Goal: Task Accomplishment & Management: Manage account settings

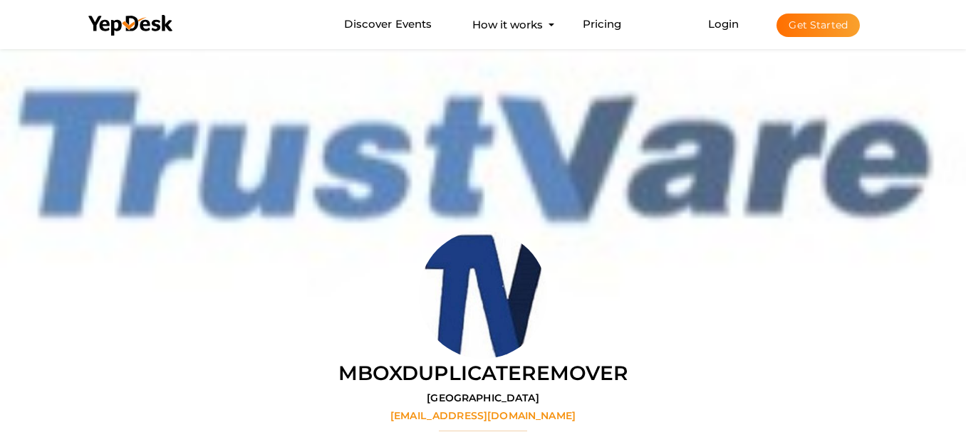
click at [839, 18] on button "Get Started" at bounding box center [817, 25] width 83 height 23
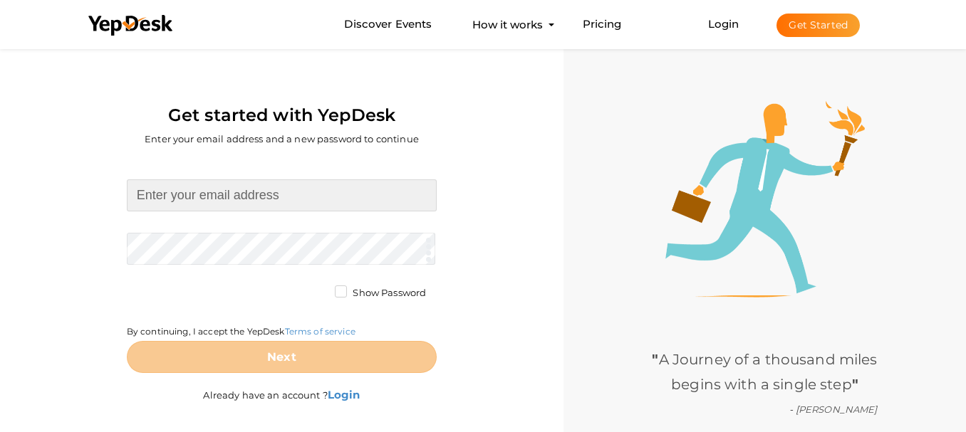
click at [211, 200] on input at bounding box center [282, 195] width 310 height 32
paste input "[EMAIL_ADDRESS][DOMAIN_NAME]"
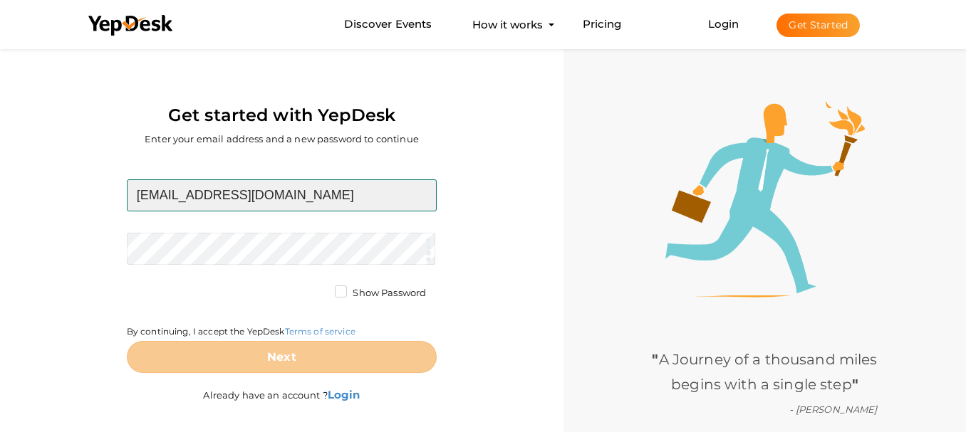
type input "[EMAIL_ADDRESS][DOMAIN_NAME]"
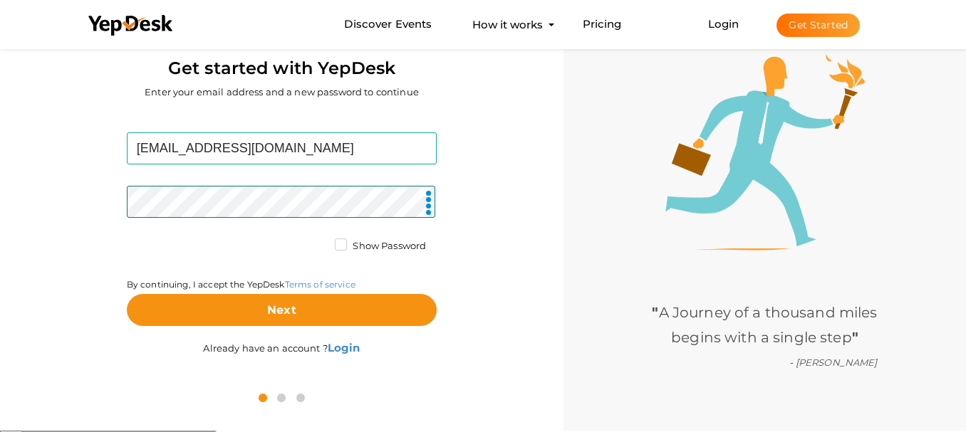
scroll to position [46, 0]
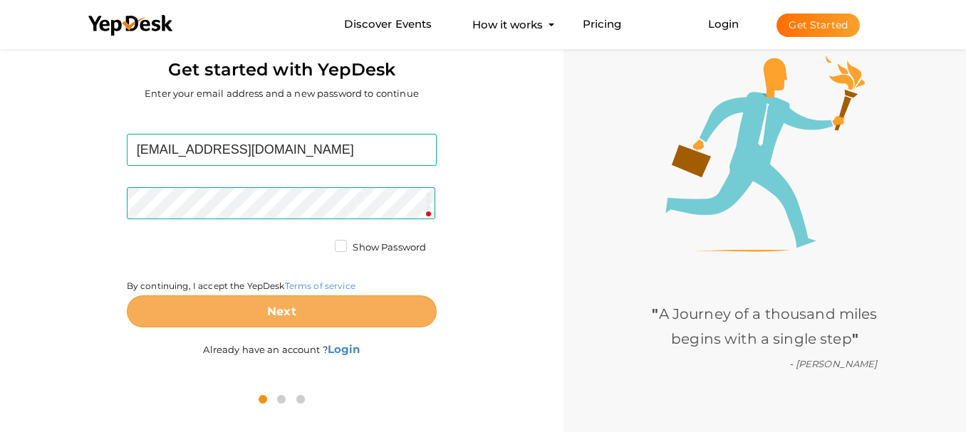
click at [305, 318] on button "Next" at bounding box center [282, 312] width 310 height 32
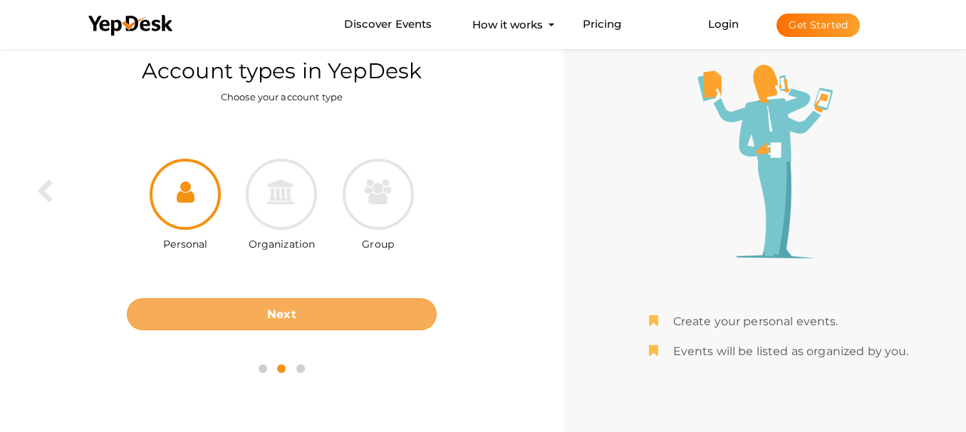
click at [250, 316] on button "Next" at bounding box center [282, 314] width 310 height 32
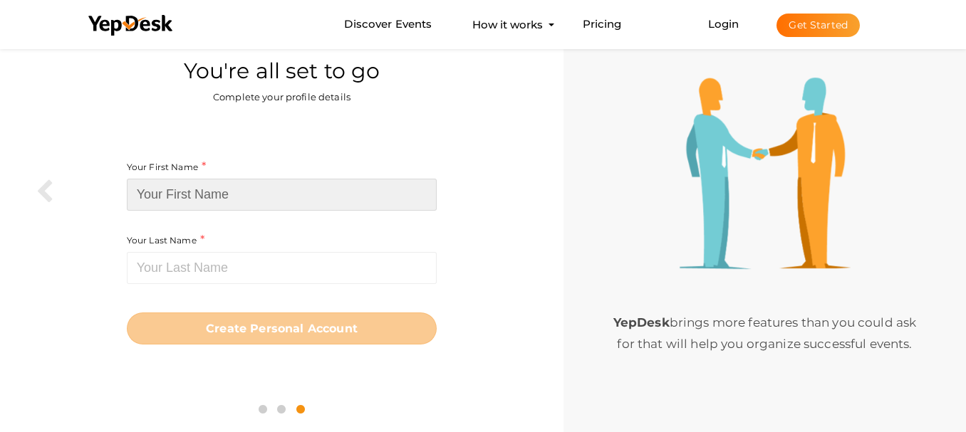
click at [276, 195] on input at bounding box center [282, 195] width 310 height 32
paste input "wholeclearpsttopdfconverter"
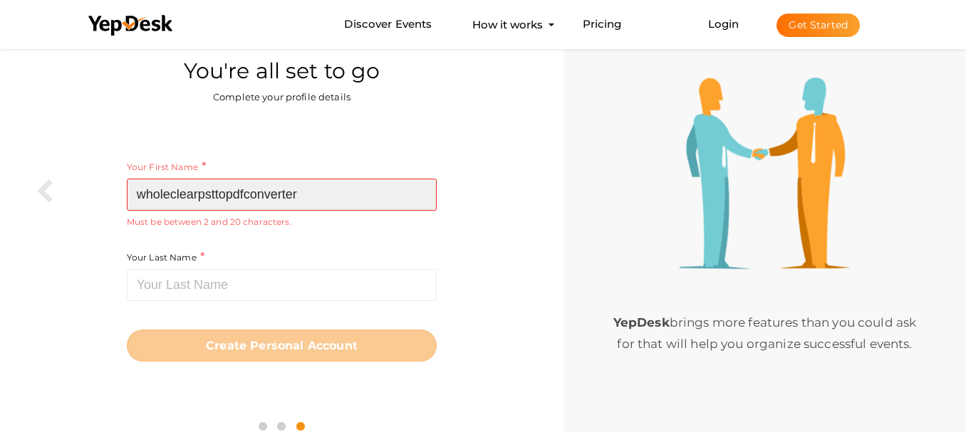
type input "wholeclearpsttopdfconverter"
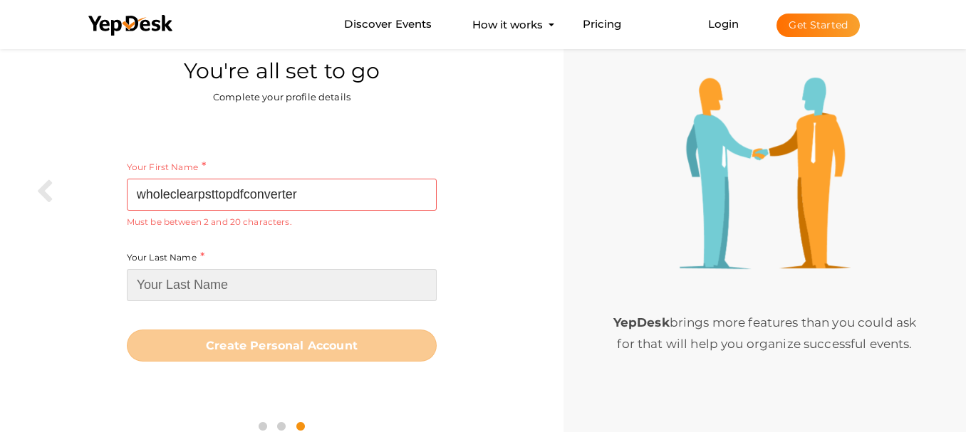
click at [176, 276] on input at bounding box center [282, 285] width 310 height 32
type input "t"
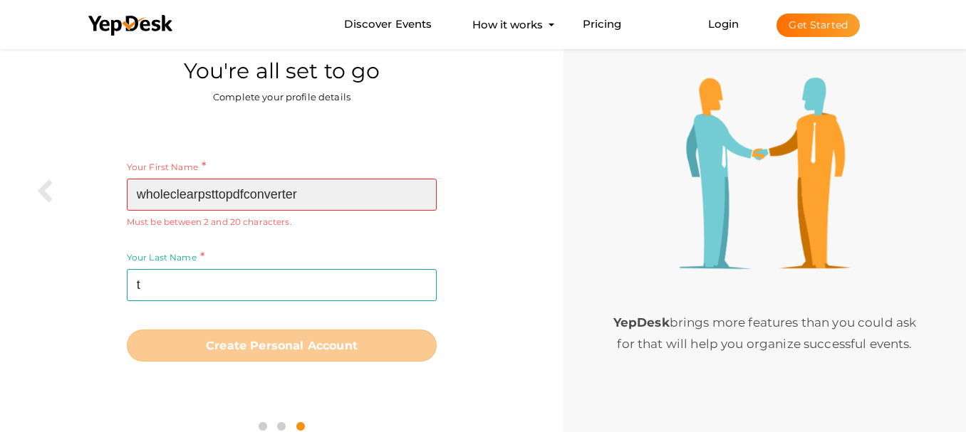
drag, startPoint x: 246, startPoint y: 192, endPoint x: 351, endPoint y: 209, distance: 106.9
click at [351, 209] on input "wholeclearpsttopdfconverter" at bounding box center [282, 195] width 310 height 32
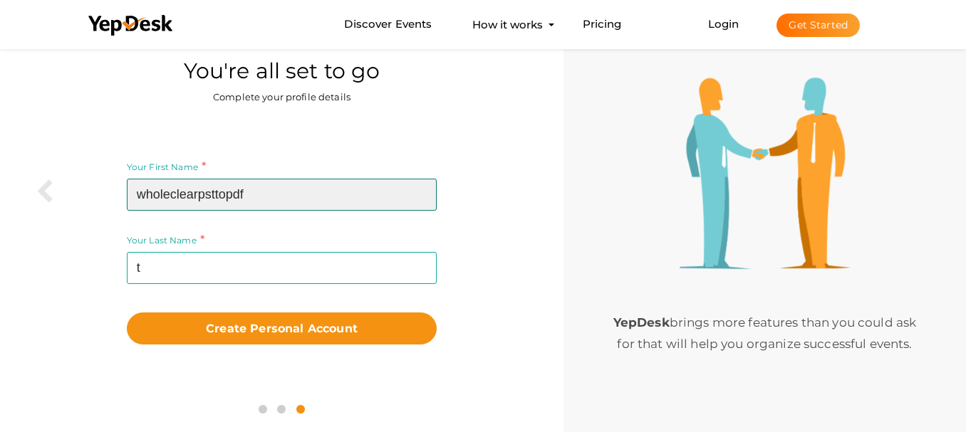
type input "wholeclearpsttopdf"
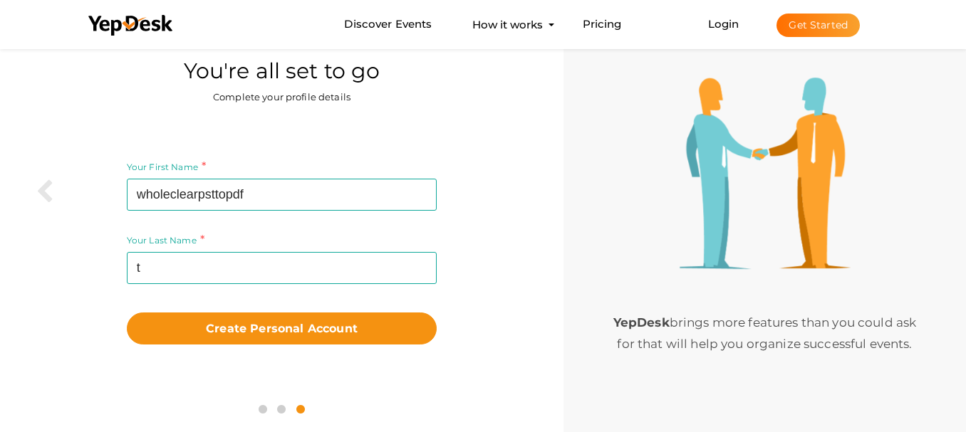
click at [221, 286] on div "Your Last Name t Required. Must contain letters only. Must be between 1 and 20 …" at bounding box center [282, 268] width 310 height 73
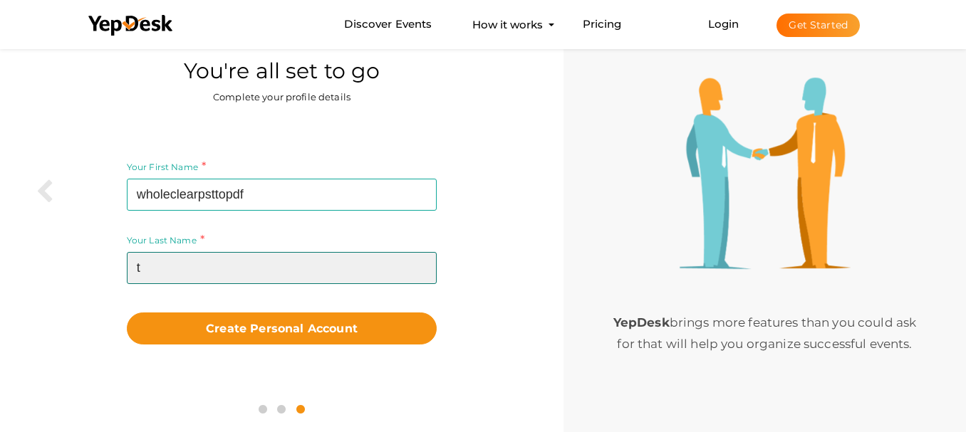
click at [193, 273] on input "t" at bounding box center [282, 268] width 310 height 32
paste input "converter"
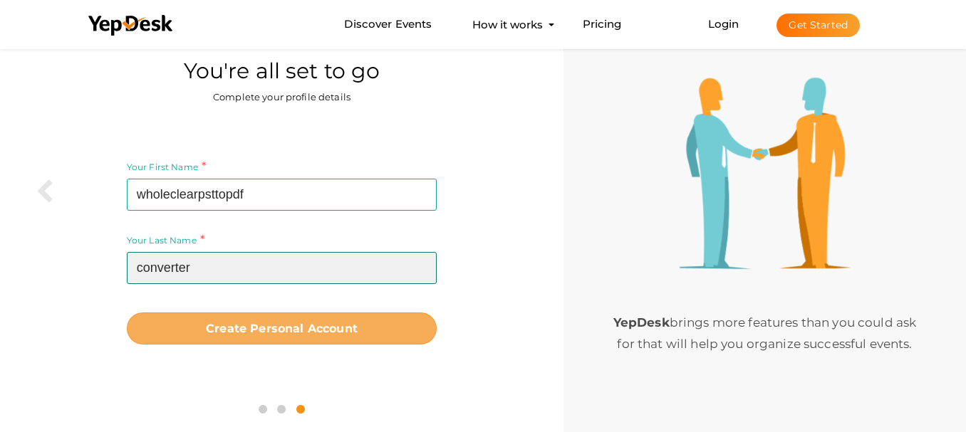
type input "converter"
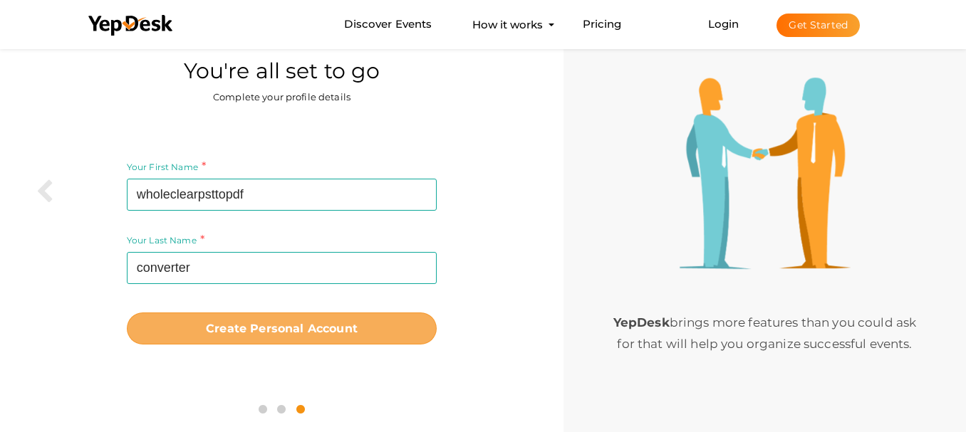
click at [252, 332] on b "Create Personal Account" at bounding box center [282, 329] width 152 height 14
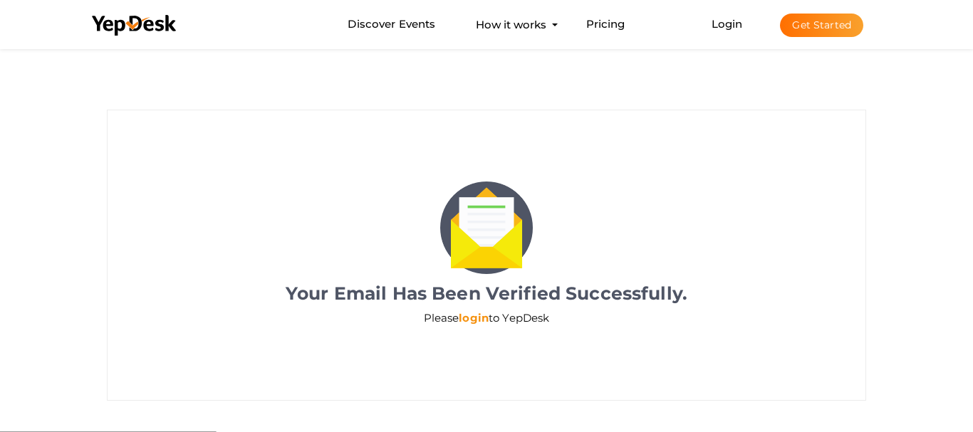
click at [471, 315] on link "login" at bounding box center [474, 318] width 30 height 14
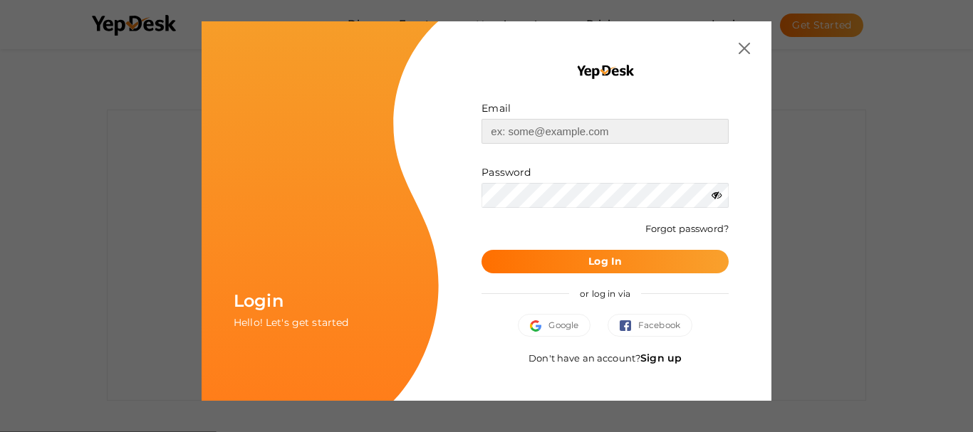
click at [565, 135] on input "text" at bounding box center [604, 131] width 247 height 25
paste input "[EMAIL_ADDRESS][DOMAIN_NAME]"
type input "[EMAIL_ADDRESS][DOMAIN_NAME]"
click at [533, 261] on button "Log In" at bounding box center [604, 261] width 247 height 23
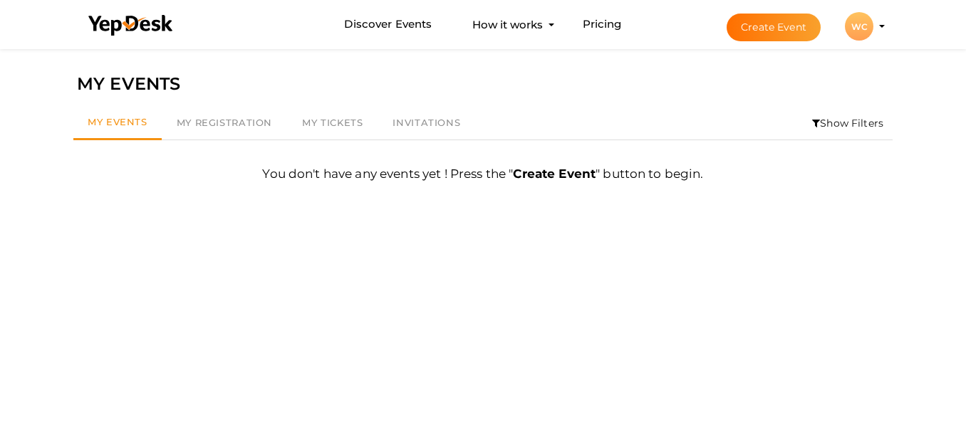
click at [874, 27] on button "WC WC wholeclearpsttopdf converter [EMAIL_ADDRESS][DOMAIN_NAME] Personal Profil…" at bounding box center [858, 26] width 37 height 30
click at [881, 28] on li "Create Event WC WC wholeclearpsttopdf converter besisof754@etenx.com Personal P…" at bounding box center [793, 26] width 190 height 51
click at [861, 30] on div "WC" at bounding box center [859, 26] width 28 height 28
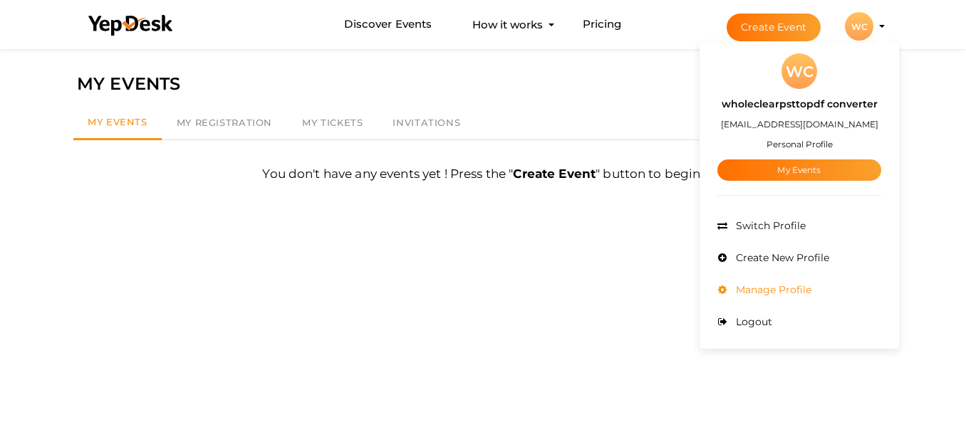
click at [771, 290] on span "Manage Profile" at bounding box center [771, 289] width 79 height 13
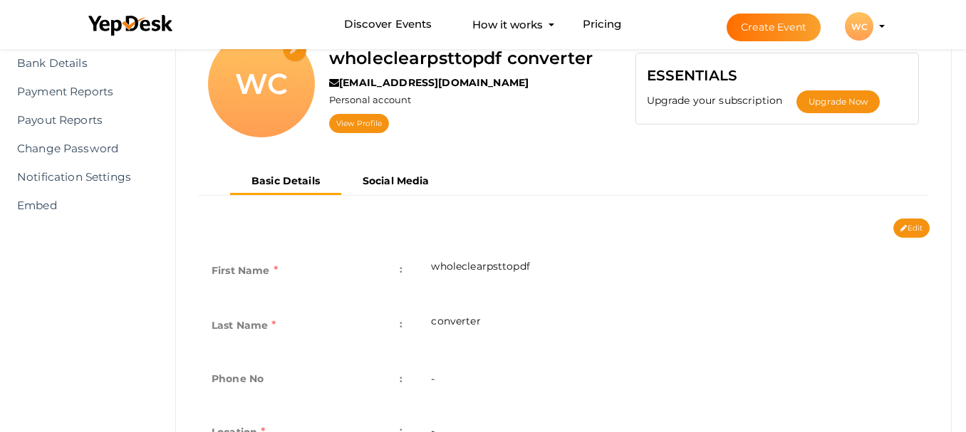
scroll to position [214, 0]
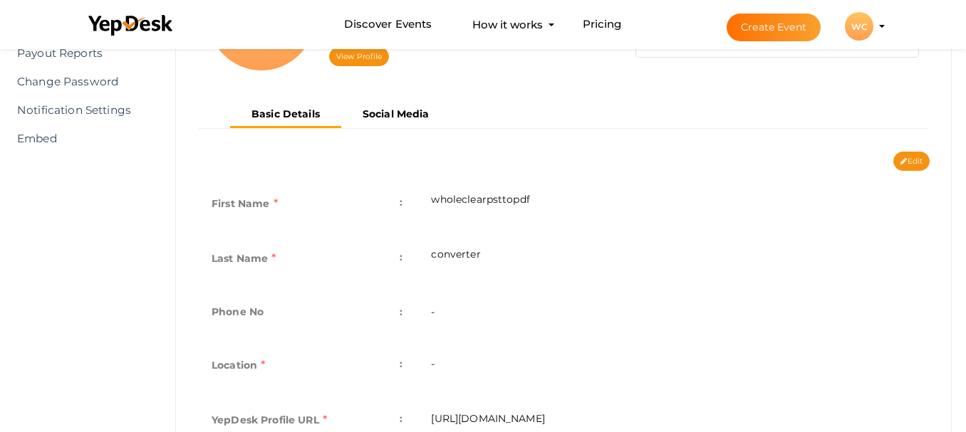
click at [914, 174] on div "First Name : wholeclearpsttopdf Last Name : converter Phone No : - Personal Typ…" at bounding box center [563, 395] width 753 height 449
click at [914, 163] on button "Edit" at bounding box center [911, 161] width 36 height 19
type input "wholeclearpsttopdf"
type input "converter"
type input "wholeclearpsttopdf-converter"
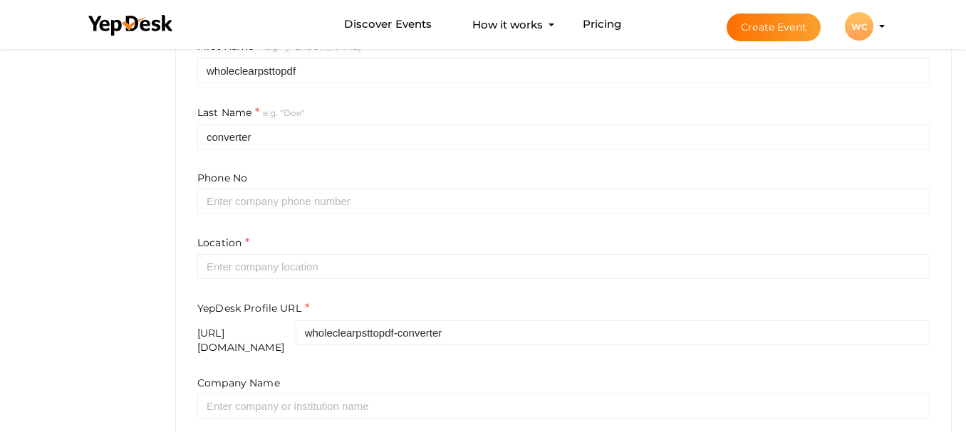
scroll to position [356, 0]
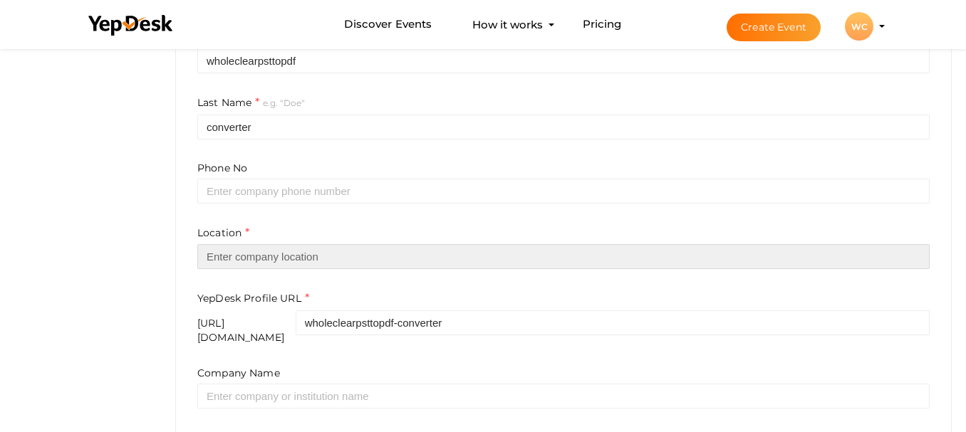
click at [243, 253] on input "text" at bounding box center [563, 256] width 732 height 25
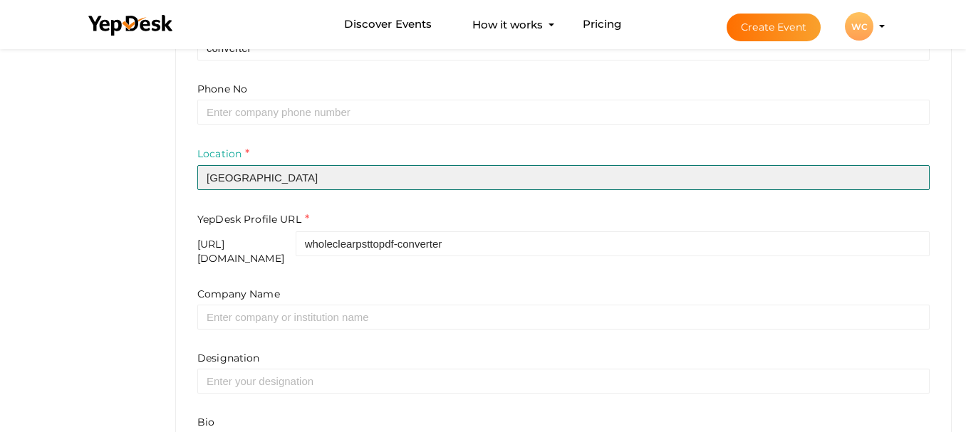
scroll to position [550, 0]
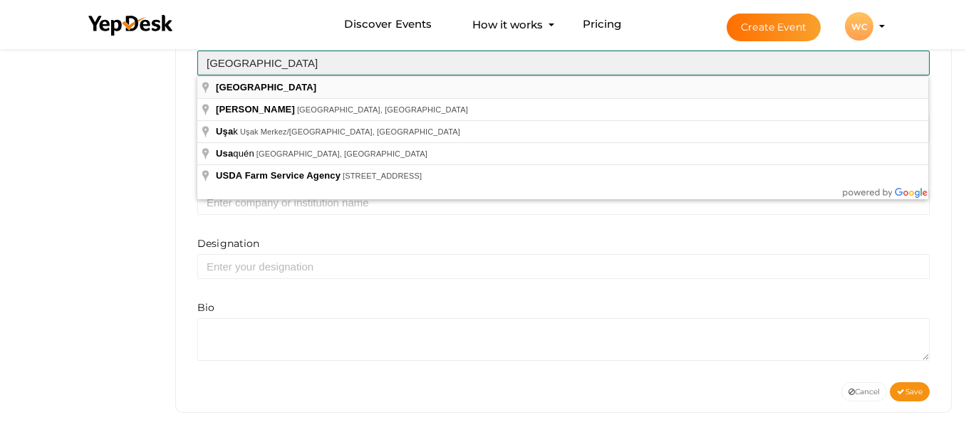
type input "[GEOGRAPHIC_DATA]"
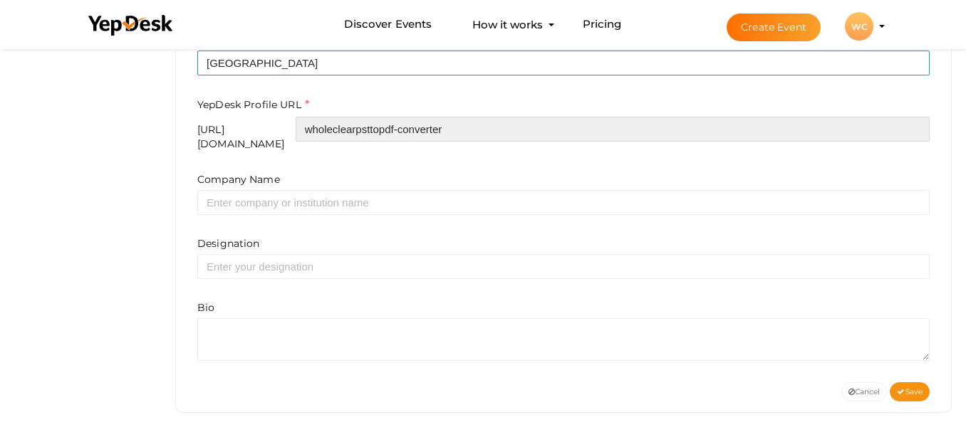
click at [467, 131] on input "wholeclearpsttopdf-converter" at bounding box center [613, 129] width 634 height 25
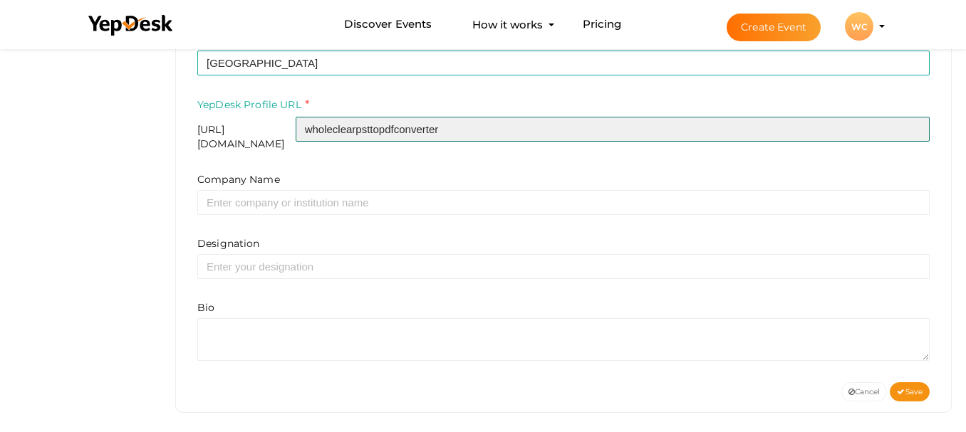
type input "wholeclearpsttopdfconverter"
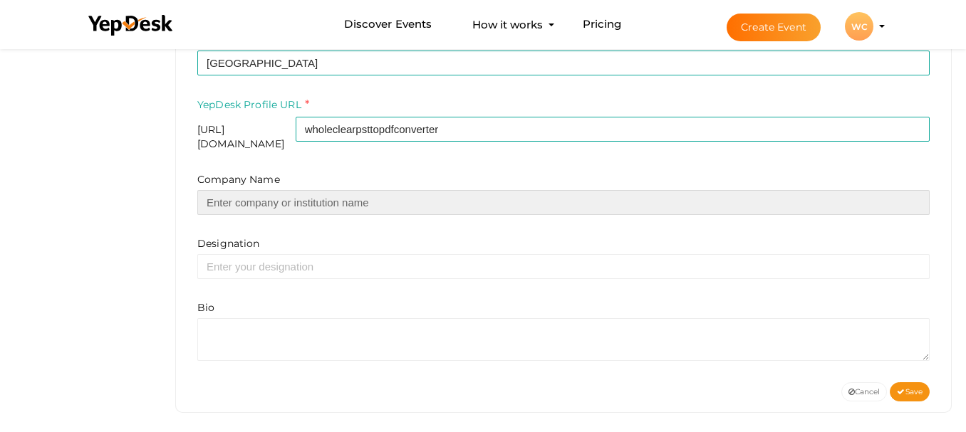
click at [387, 195] on input "text" at bounding box center [563, 202] width 732 height 25
paste input "wholeclearpsttopdfconverter"
type input "wholeclearpsttopdfconverter"
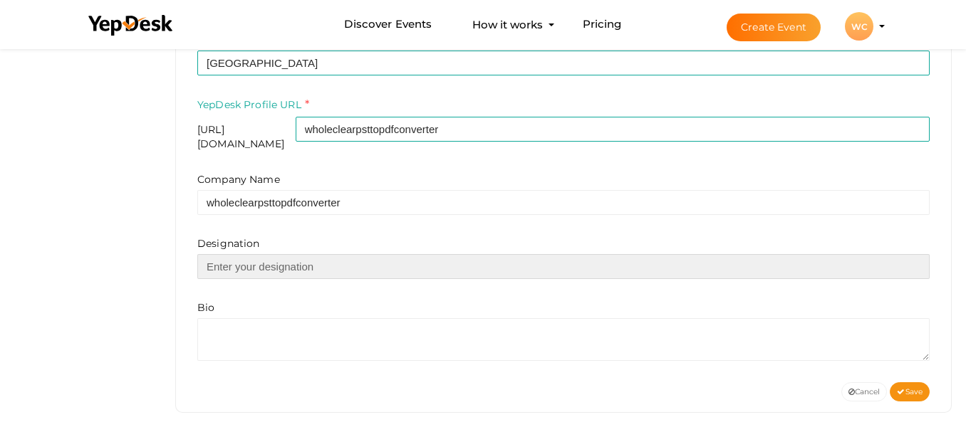
click at [312, 258] on input "text" at bounding box center [563, 266] width 732 height 25
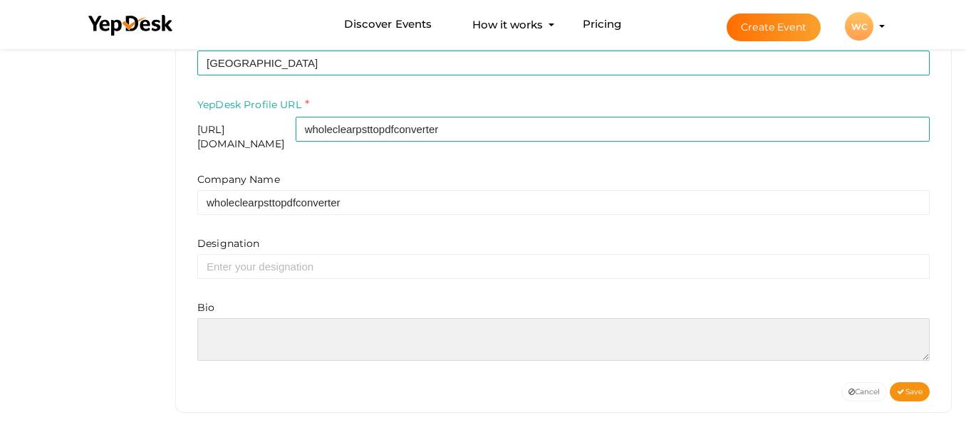
click at [272, 326] on textarea at bounding box center [563, 339] width 732 height 43
paste textarea "The WholeClear PST to PDF Converter Tool provides a convenient way to perform c…"
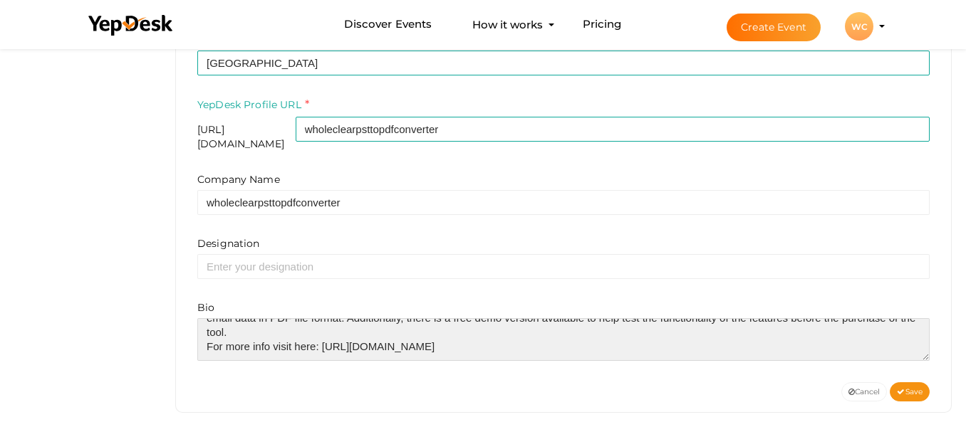
scroll to position [85, 0]
drag, startPoint x: 511, startPoint y: 335, endPoint x: 182, endPoint y: 345, distance: 328.4
click at [182, 345] on div "WC wholeclearpsttopdf converter besisof754@etenx.com Personal account View Prof…" at bounding box center [563, 3] width 775 height 817
click at [327, 335] on textarea at bounding box center [563, 339] width 732 height 43
drag, startPoint x: 321, startPoint y: 335, endPoint x: 493, endPoint y: 355, distance: 172.8
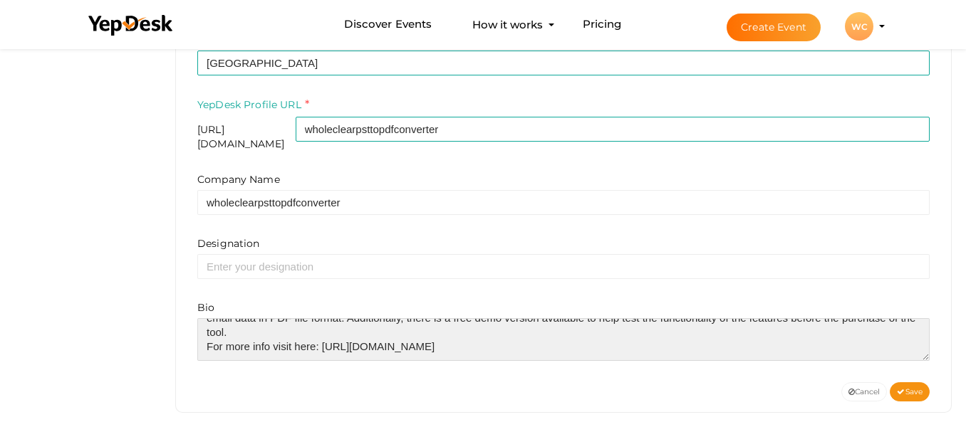
click at [493, 355] on div "First Name e.g. "John" wholeclearpsttopdf Last Name e.g. "Doe" converter Phone …" at bounding box center [563, 109] width 753 height 548
drag, startPoint x: 325, startPoint y: 337, endPoint x: 341, endPoint y: 347, distance: 19.2
click at [341, 347] on textarea at bounding box center [563, 339] width 732 height 43
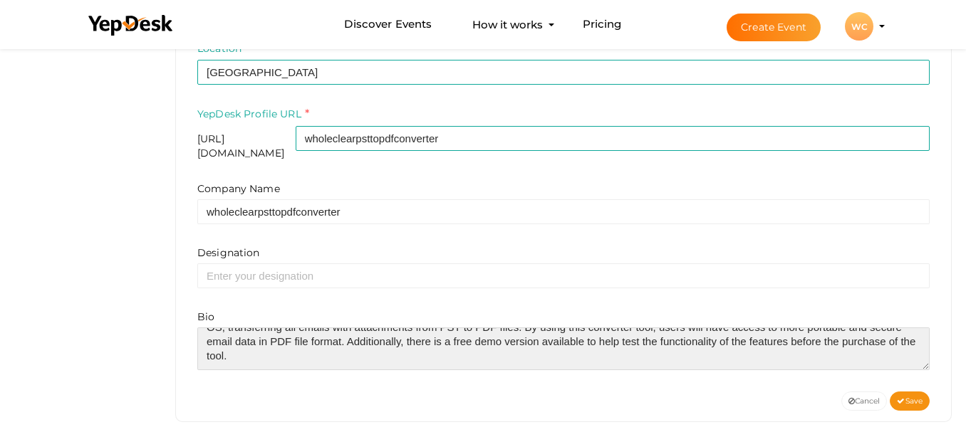
scroll to position [550, 0]
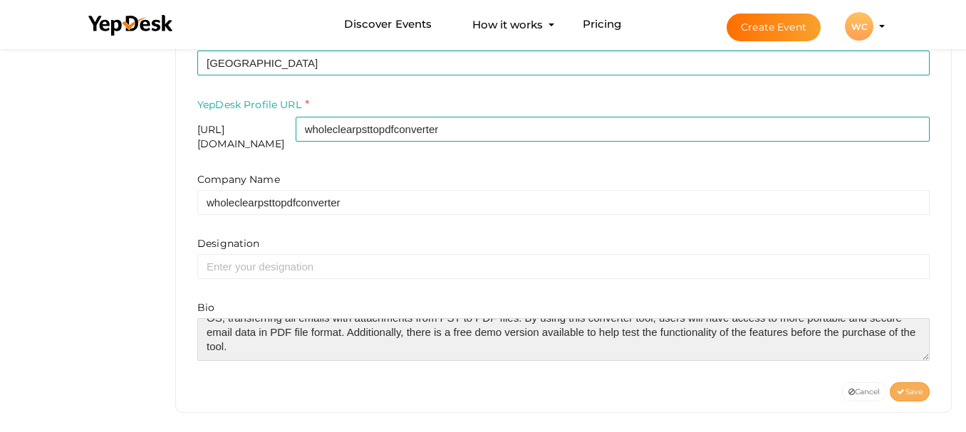
type textarea "The WholeClear PST to PDF Converter Tool provides a convenient way to perform c…"
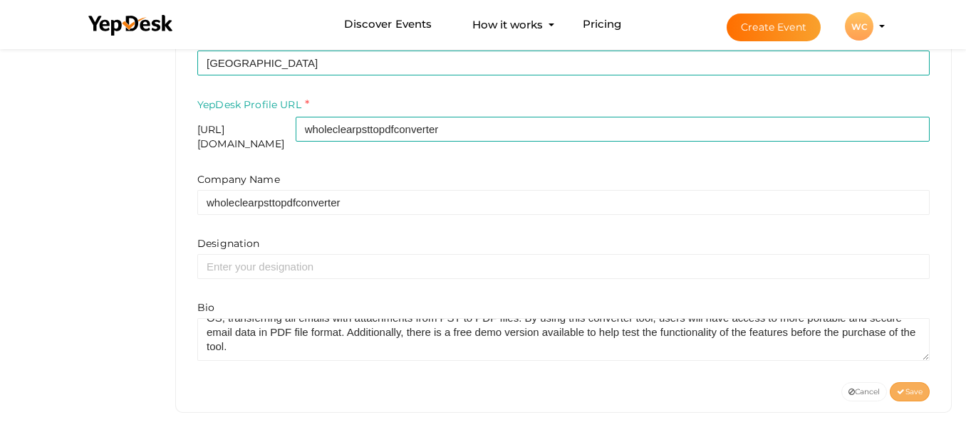
click at [915, 387] on span "Save" at bounding box center [909, 391] width 26 height 9
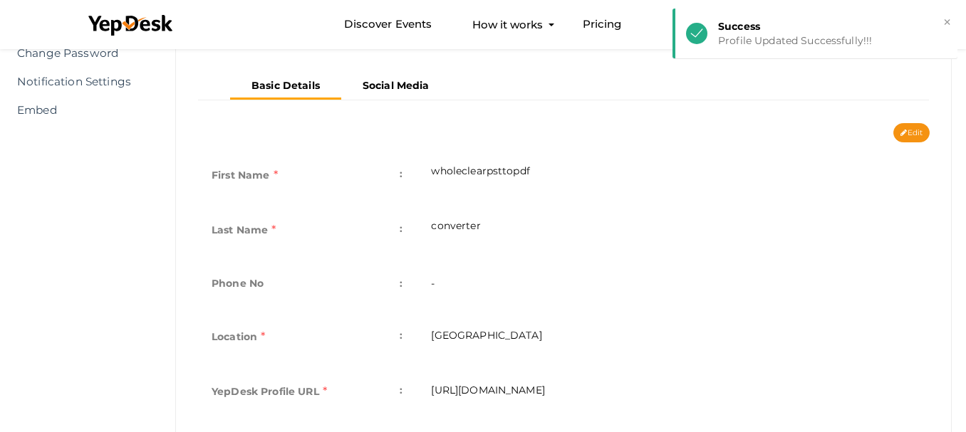
scroll to position [190, 0]
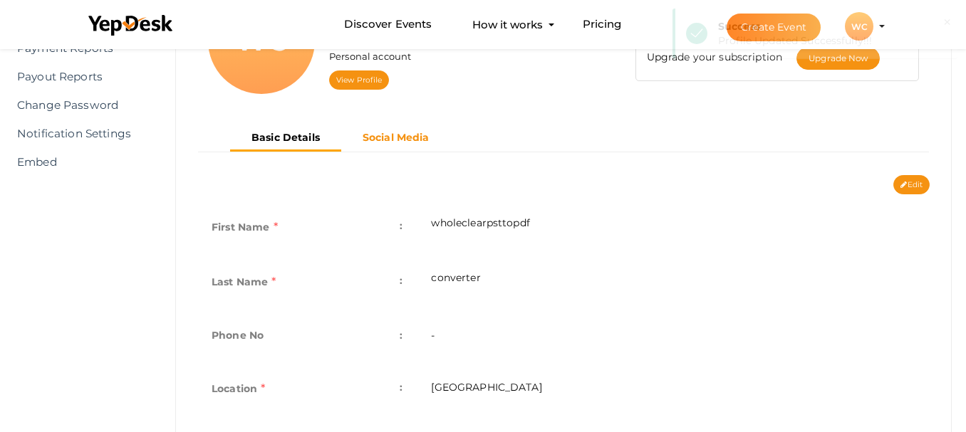
click at [395, 137] on b "Social Media" at bounding box center [395, 137] width 67 height 13
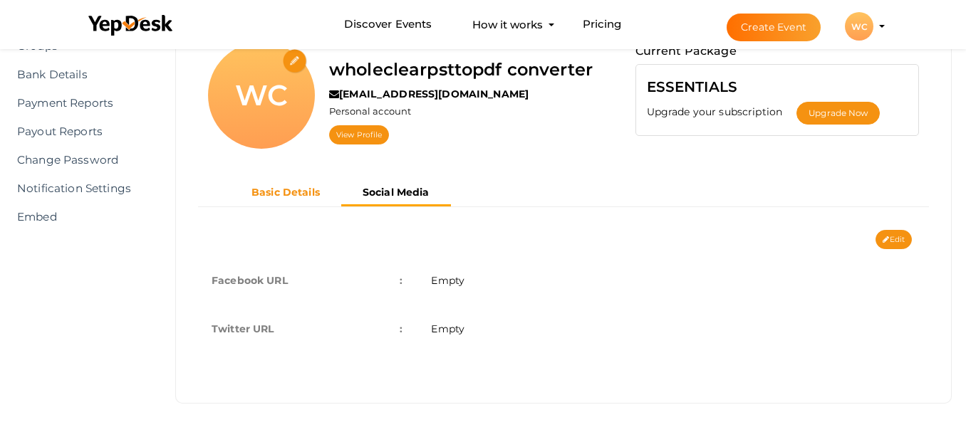
click at [283, 192] on b "Basic Details" at bounding box center [285, 192] width 68 height 13
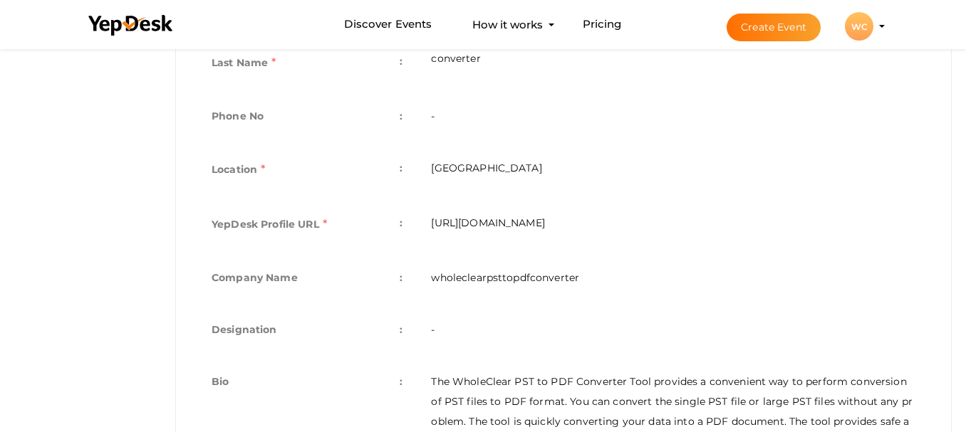
scroll to position [420, 0]
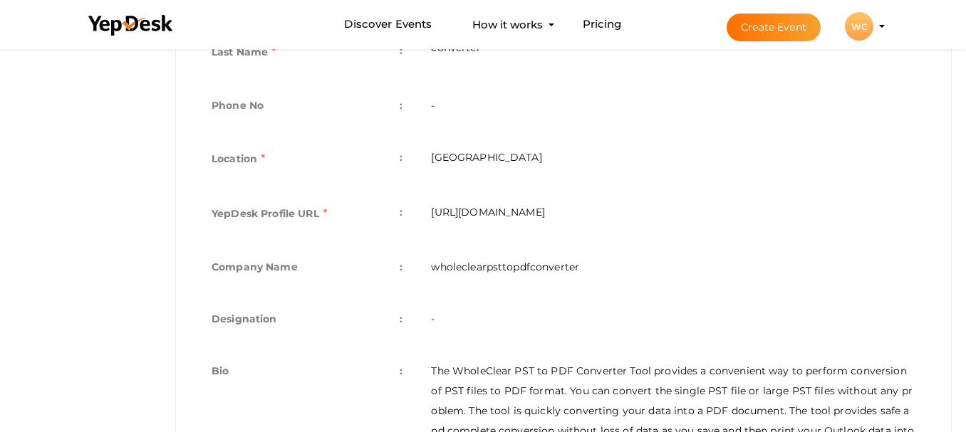
click at [464, 313] on td "-" at bounding box center [673, 321] width 513 height 52
click at [456, 319] on td "-" at bounding box center [673, 321] width 513 height 52
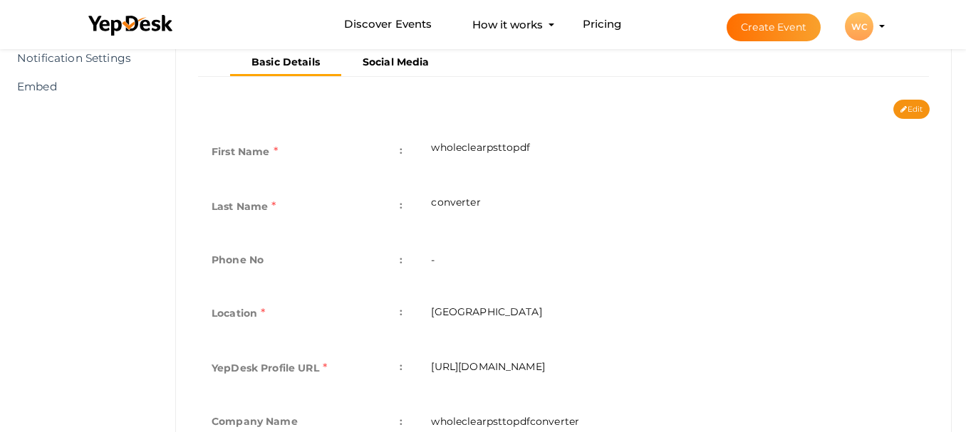
scroll to position [0, 0]
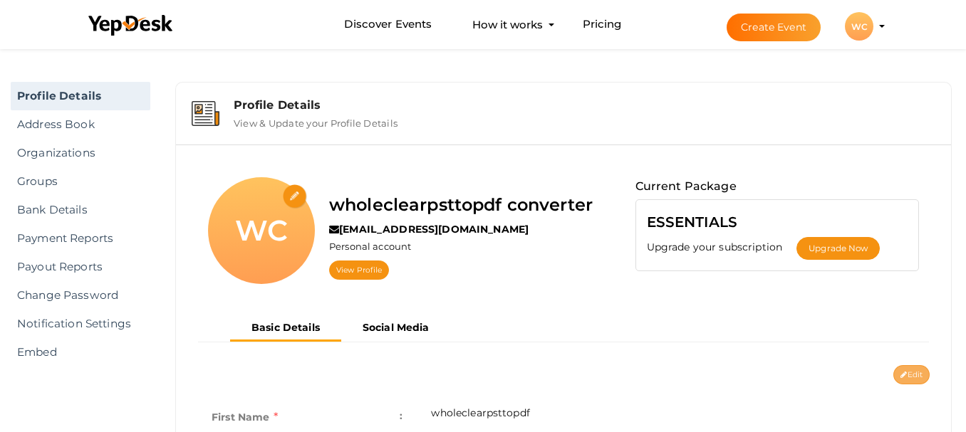
click at [919, 374] on button "Edit" at bounding box center [911, 374] width 36 height 19
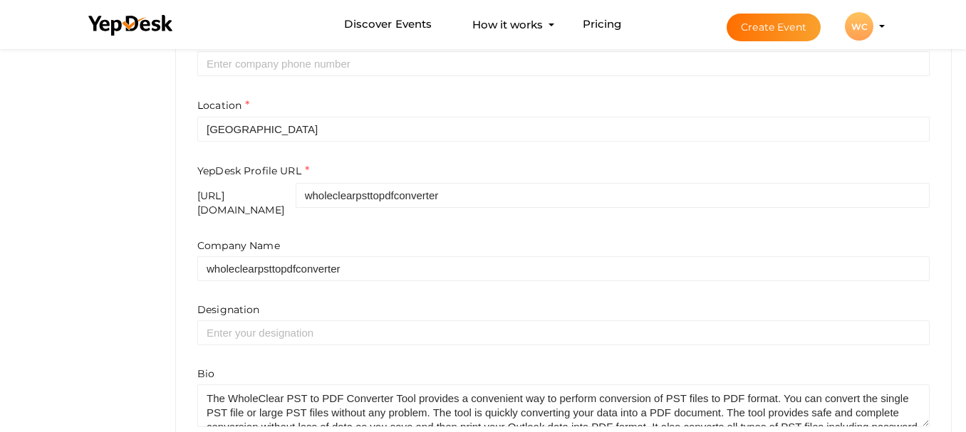
scroll to position [550, 0]
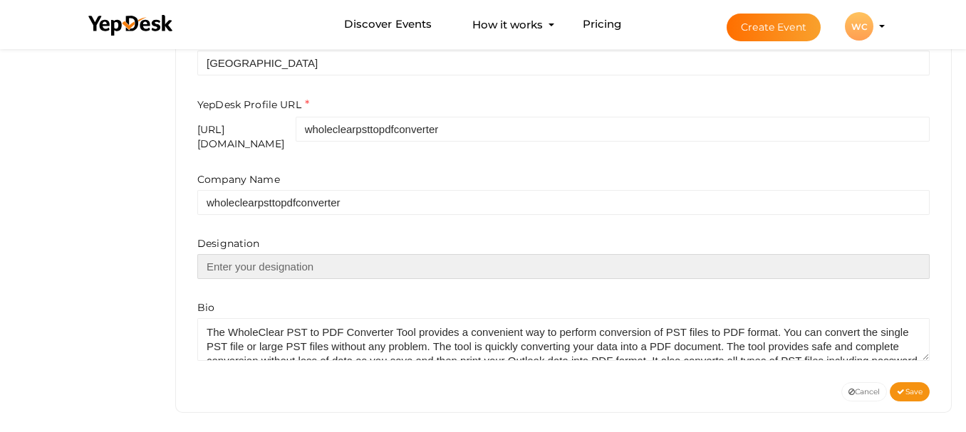
click at [338, 255] on input "text" at bounding box center [563, 266] width 732 height 25
paste input "[URL][DOMAIN_NAME]"
type input "[URL][DOMAIN_NAME]"
paste input "[URL][DOMAIN_NAME]"
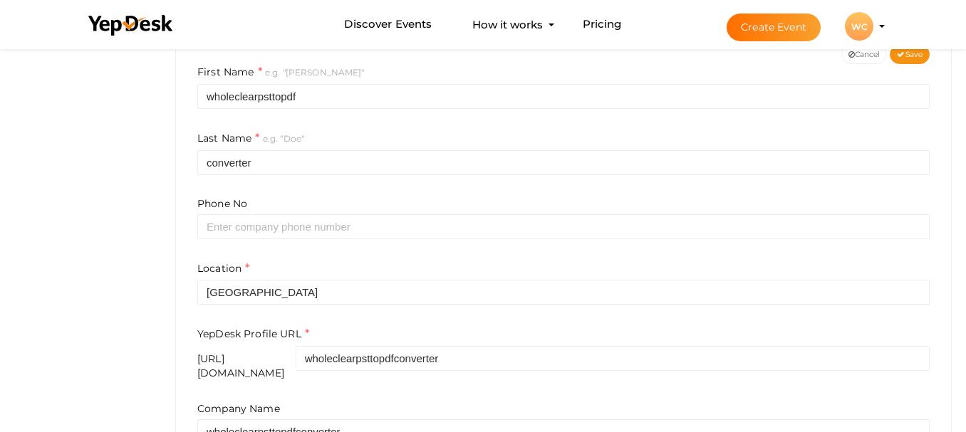
scroll to position [194, 0]
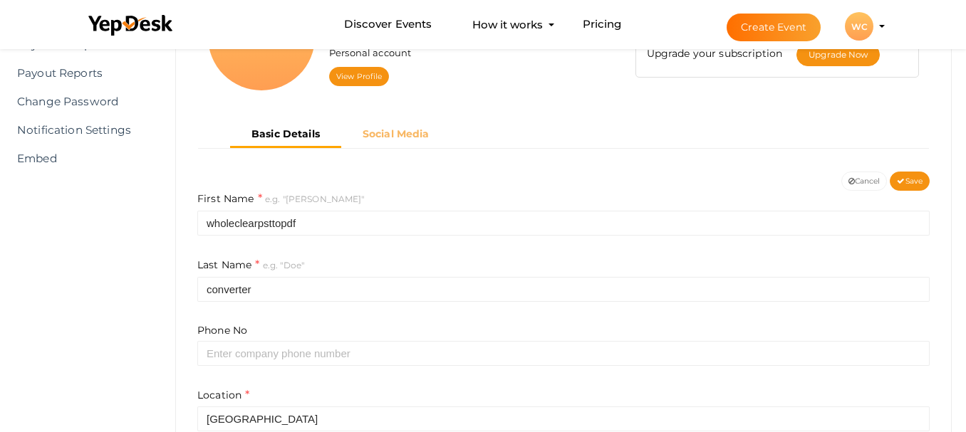
type input "[URL][DOMAIN_NAME]"
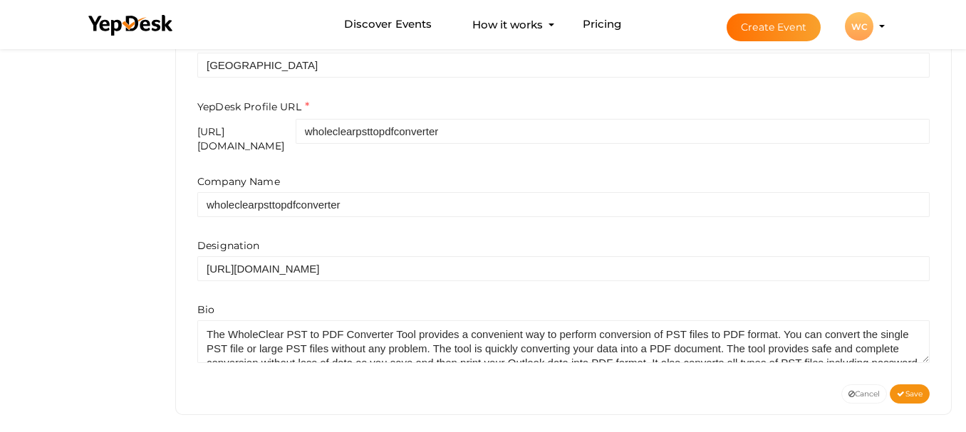
scroll to position [550, 0]
click at [915, 387] on span "Save" at bounding box center [909, 391] width 26 height 9
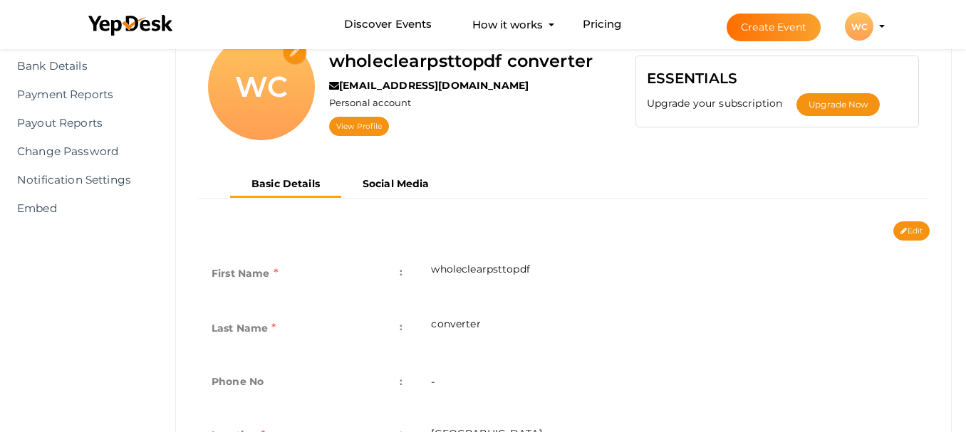
scroll to position [142, 0]
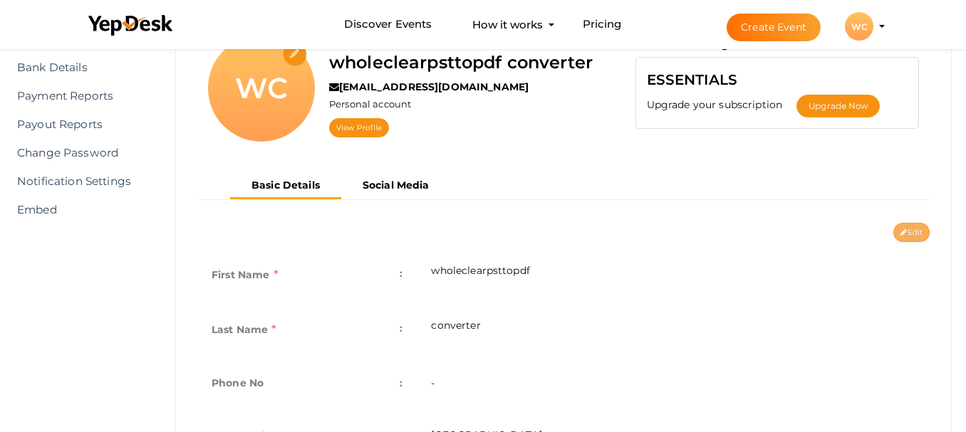
click at [904, 232] on icon at bounding box center [903, 233] width 6 height 8
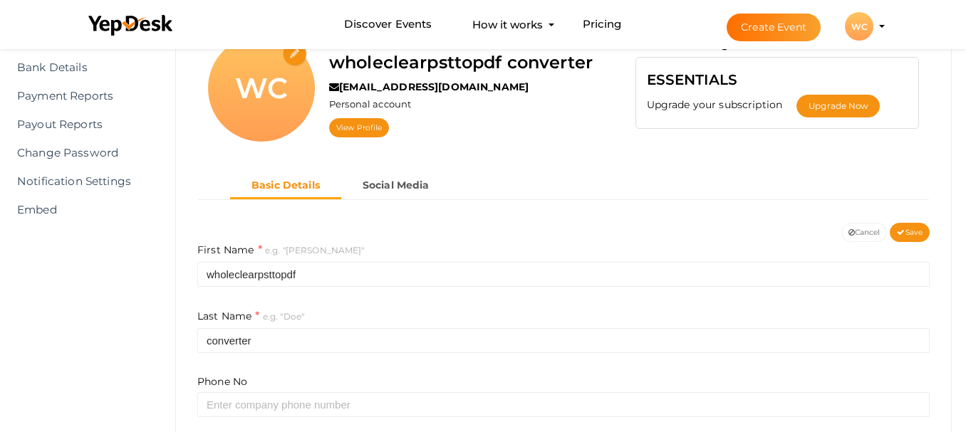
click at [299, 192] on button "Basic Details" at bounding box center [285, 187] width 111 height 26
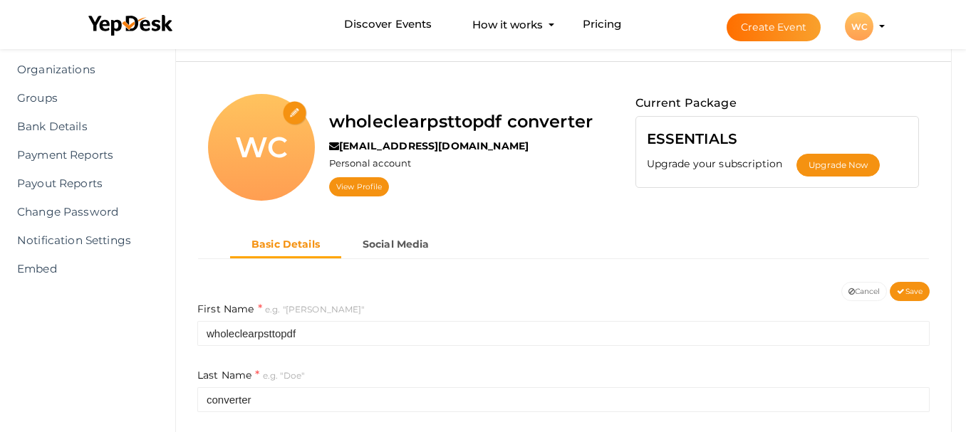
scroll to position [214, 0]
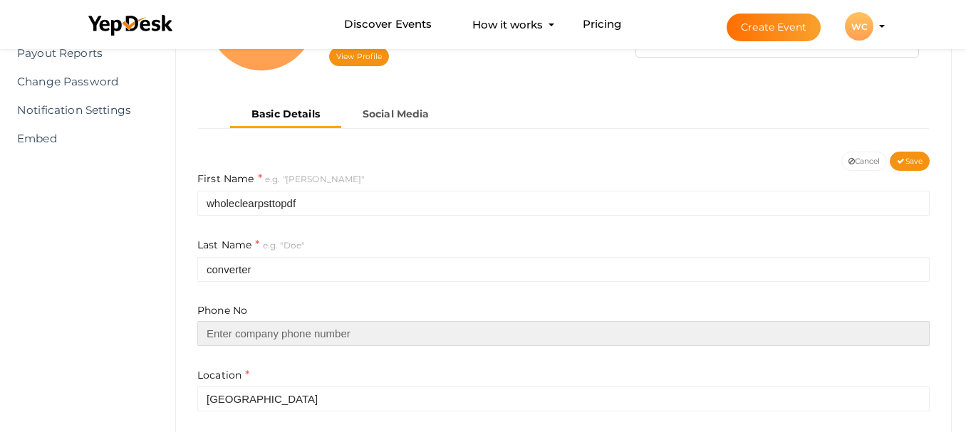
click at [317, 341] on input "text" at bounding box center [563, 333] width 732 height 25
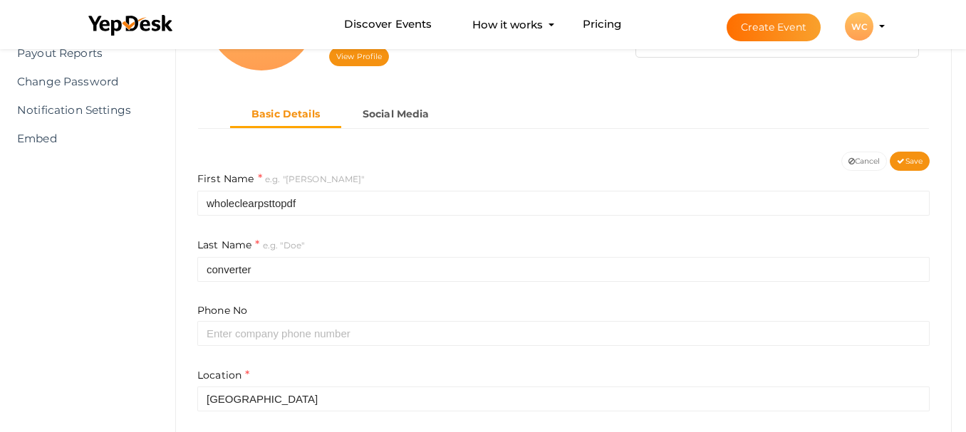
click at [288, 120] on b "Basic Details" at bounding box center [285, 114] width 68 height 13
click at [390, 157] on div "Edit Cancel Save" at bounding box center [563, 161] width 753 height 19
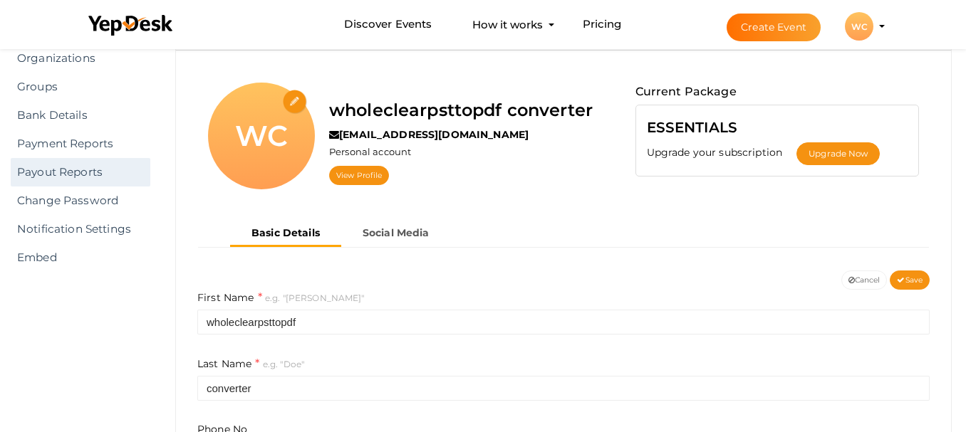
scroll to position [122, 0]
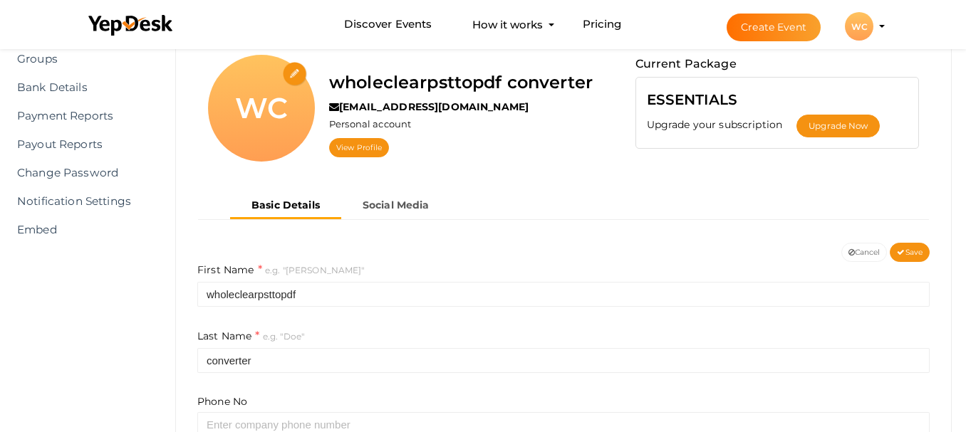
click at [870, 27] on div "WC" at bounding box center [859, 26] width 28 height 28
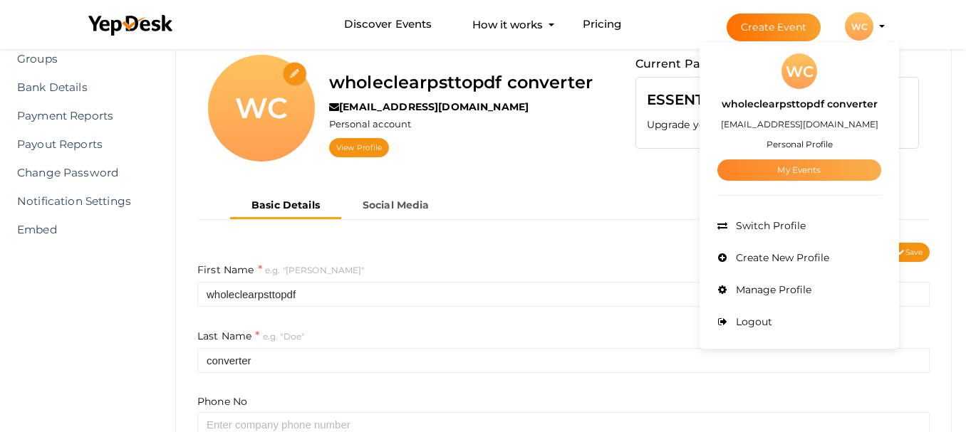
click at [793, 172] on link "My Events" at bounding box center [799, 170] width 164 height 21
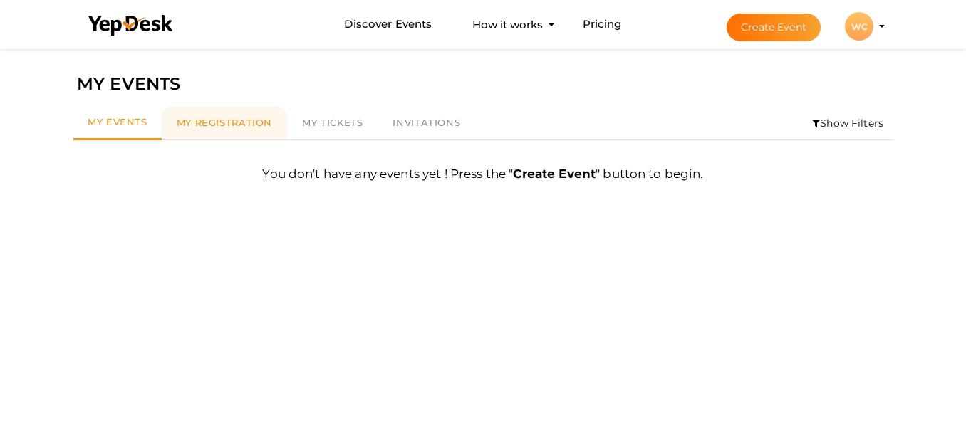
click at [230, 124] on span "My Registration" at bounding box center [224, 122] width 95 height 11
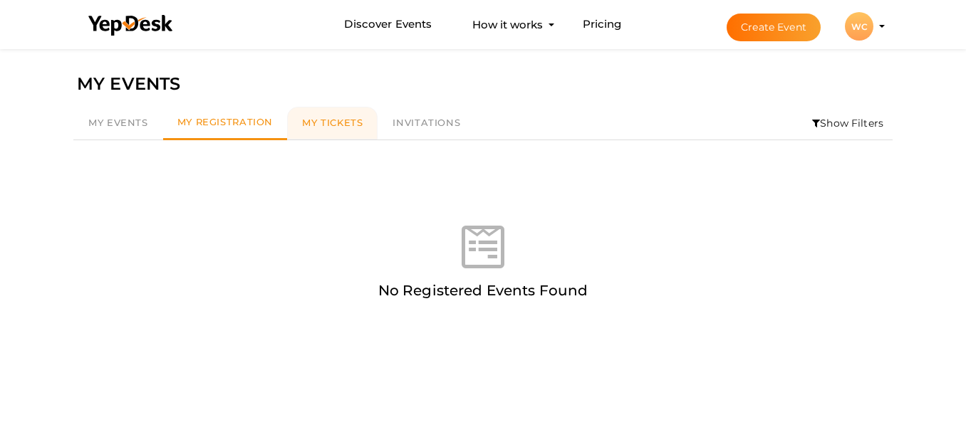
click at [330, 118] on span "My Tickets" at bounding box center [332, 122] width 61 height 11
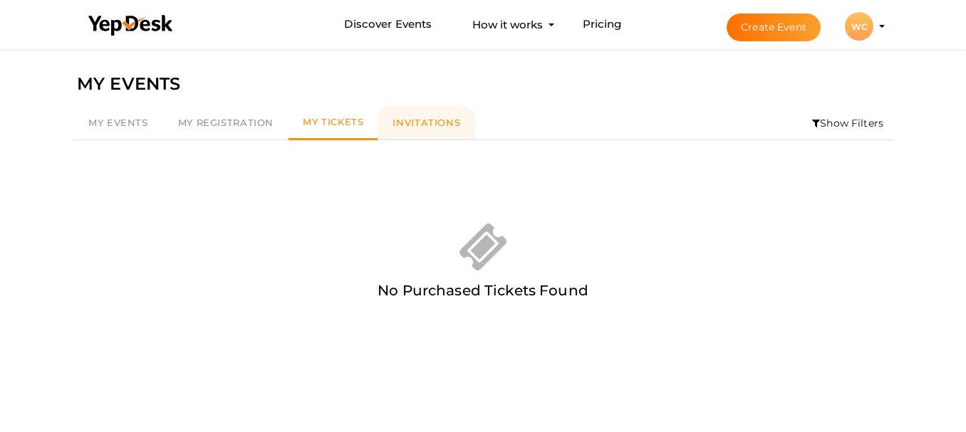
click at [409, 125] on span "Invitations" at bounding box center [426, 122] width 68 height 11
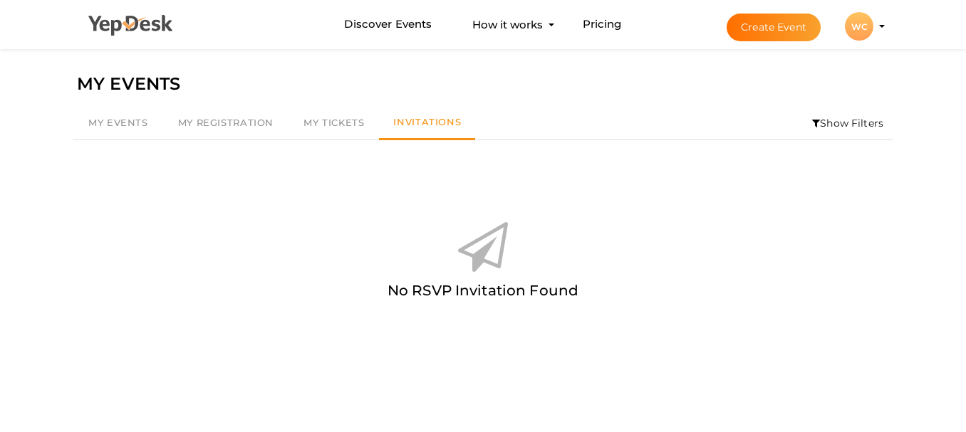
click at [104, 18] on icon at bounding box center [130, 25] width 85 height 21
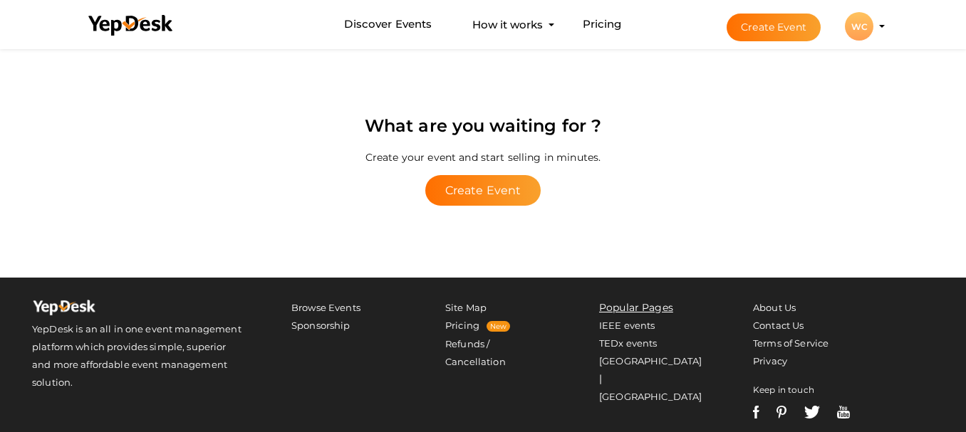
scroll to position [2912, 0]
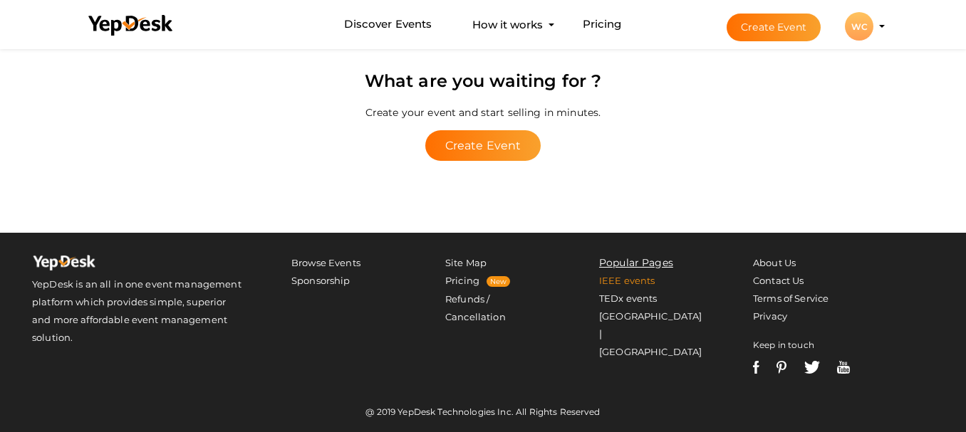
click at [626, 280] on link "IEEE events" at bounding box center [627, 280] width 56 height 11
click at [627, 259] on li "Popular Pages" at bounding box center [651, 263] width 104 height 18
click at [326, 284] on link "Sponsorship" at bounding box center [320, 280] width 59 height 11
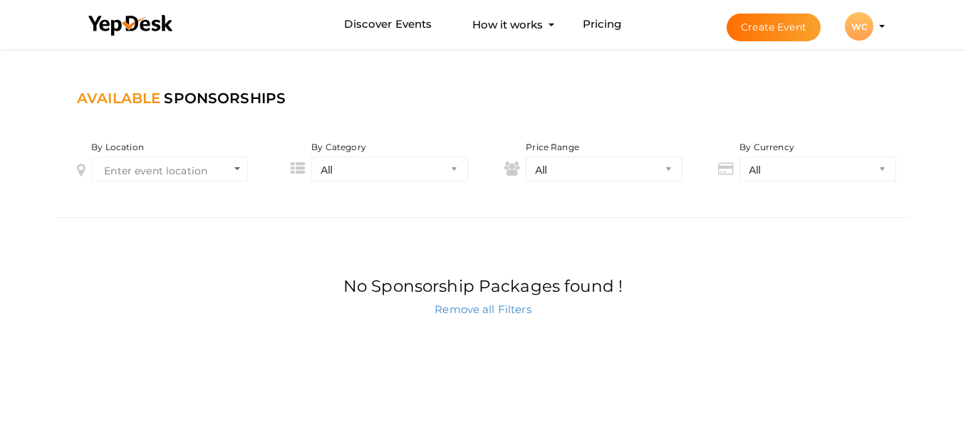
click at [852, 31] on div "WC" at bounding box center [859, 26] width 28 height 28
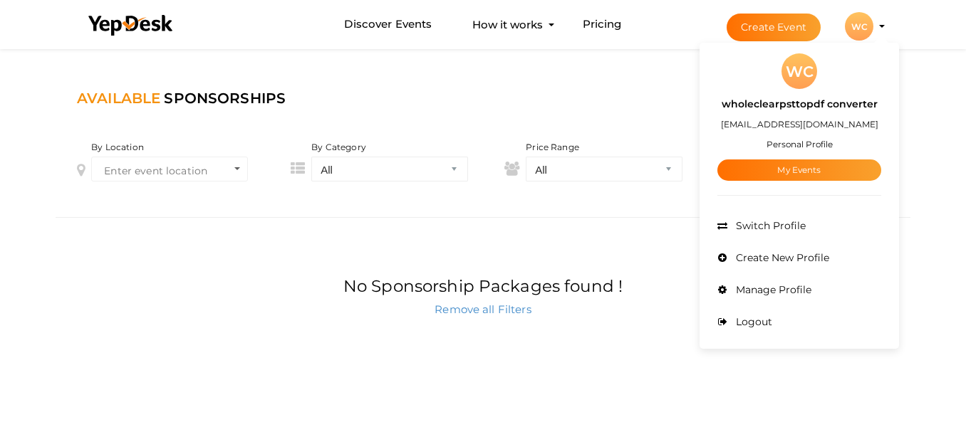
click at [785, 142] on small "Personal Profile" at bounding box center [799, 144] width 66 height 11
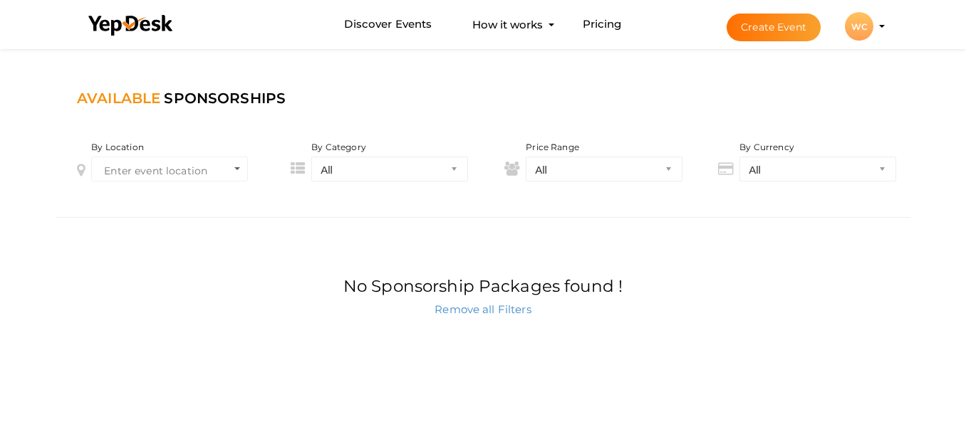
click at [849, 41] on button "WC WC wholeclearpsttopdf converter besisof754@etenx.com Personal Profile My Eve…" at bounding box center [858, 26] width 37 height 30
click at [855, 35] on div "WC" at bounding box center [859, 26] width 28 height 28
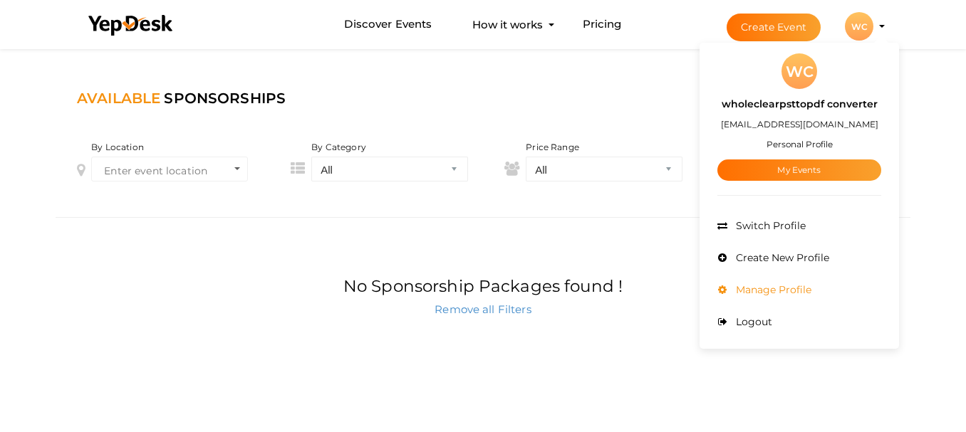
click at [771, 284] on span "Manage Profile" at bounding box center [771, 289] width 79 height 13
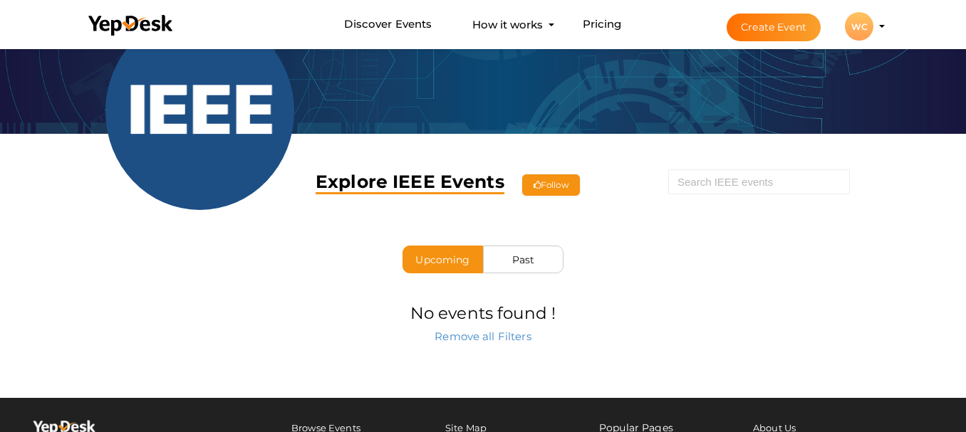
scroll to position [34, 0]
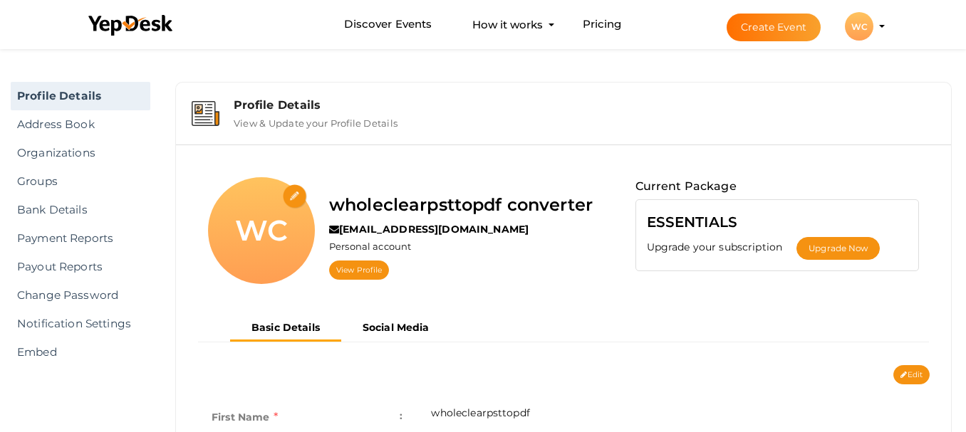
click at [276, 122] on label "View & Update your Profile Details" at bounding box center [316, 120] width 164 height 17
click at [278, 103] on div "Profile Details" at bounding box center [584, 105] width 701 height 14
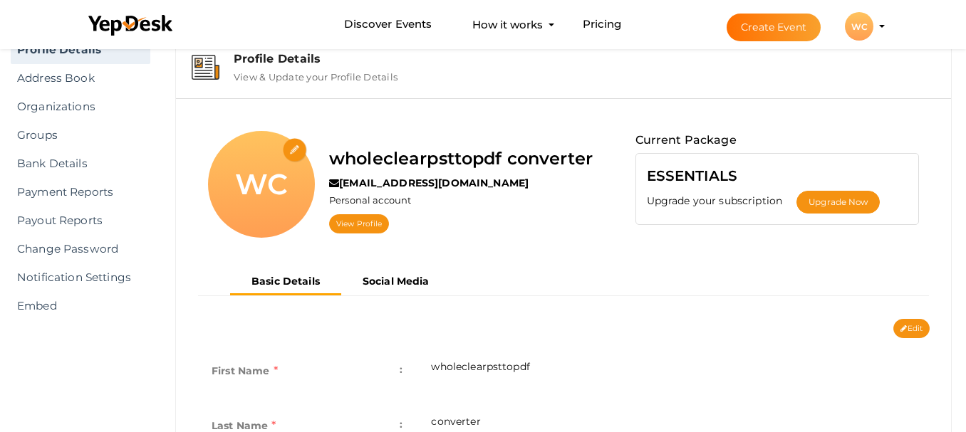
scroll to position [71, 0]
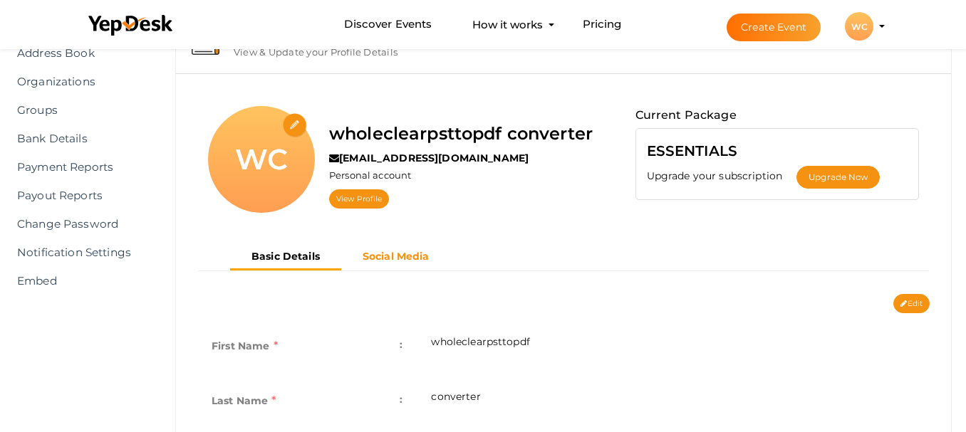
click at [399, 257] on b "Social Media" at bounding box center [395, 256] width 67 height 13
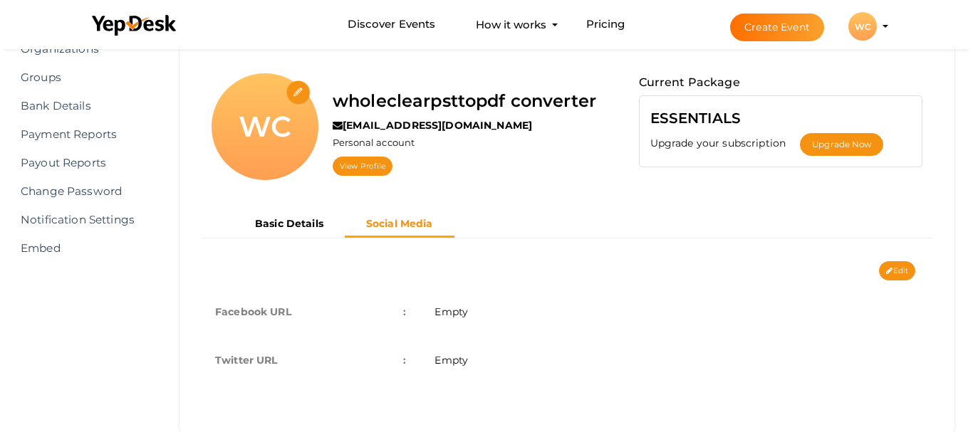
scroll to position [135, 0]
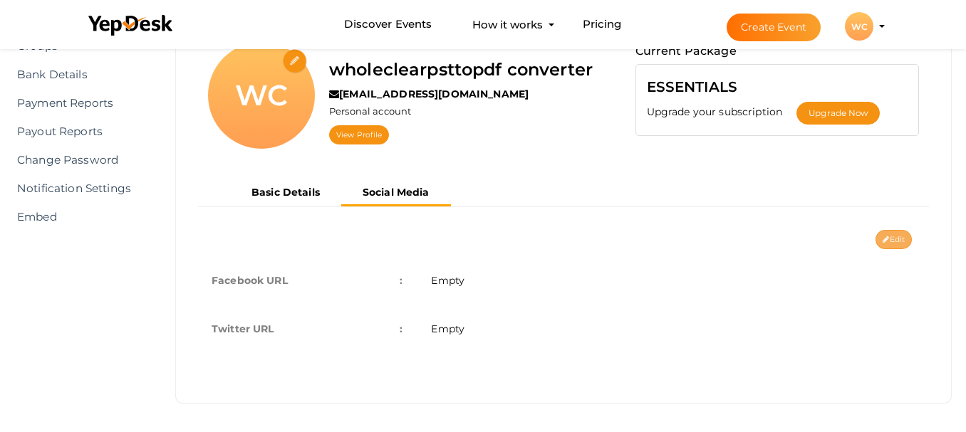
click at [891, 233] on button "Edit" at bounding box center [893, 239] width 36 height 19
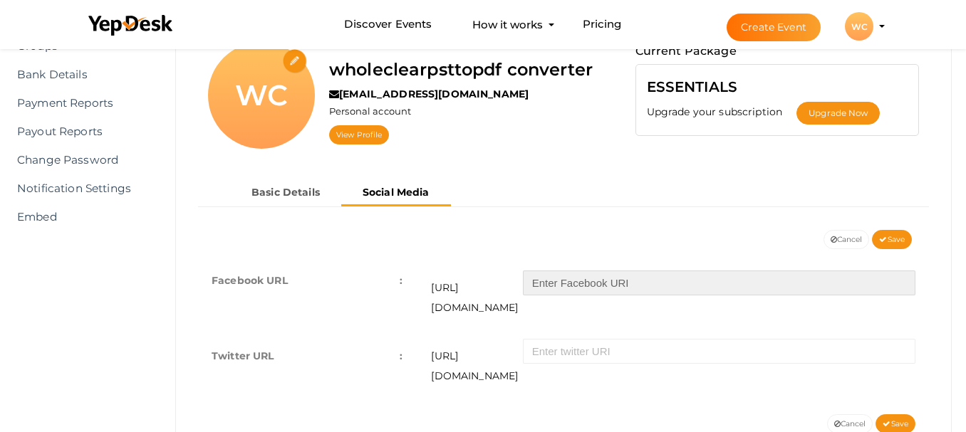
click at [681, 279] on input "text" at bounding box center [719, 283] width 392 height 25
type input "wholeclear"
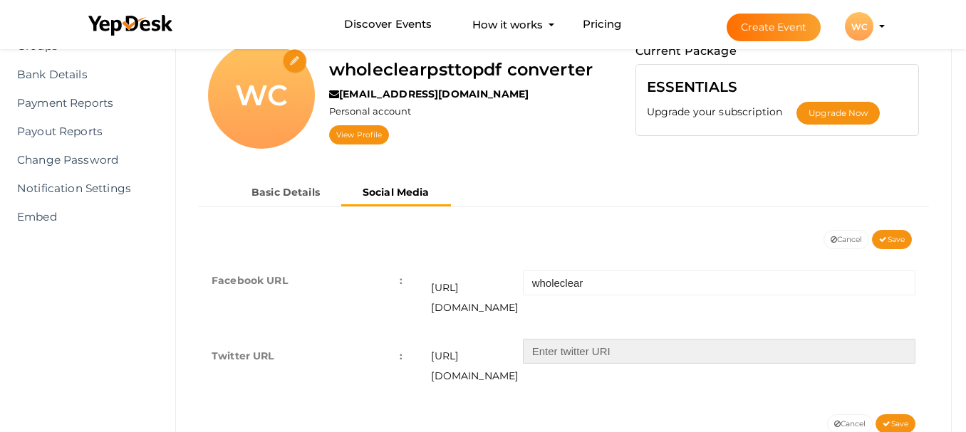
click at [645, 342] on input "text" at bounding box center [719, 351] width 392 height 25
paste input "wholeclear"
type input "wholeclear"
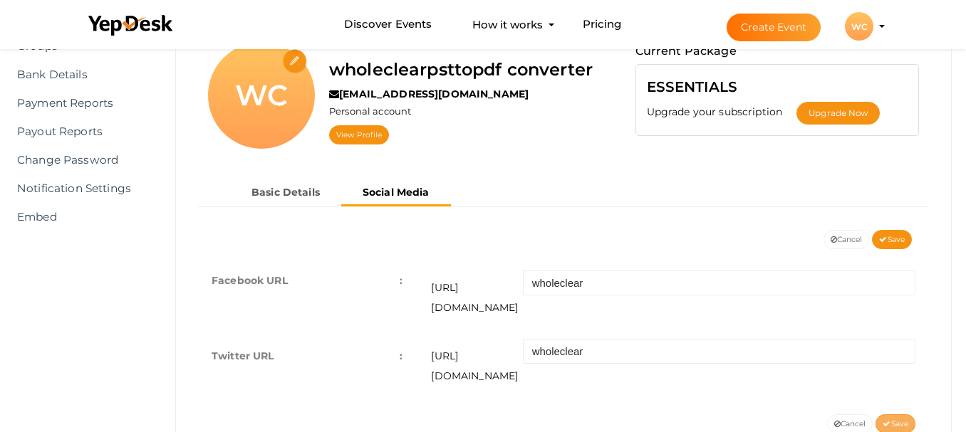
click at [905, 414] on button "Save" at bounding box center [895, 423] width 40 height 19
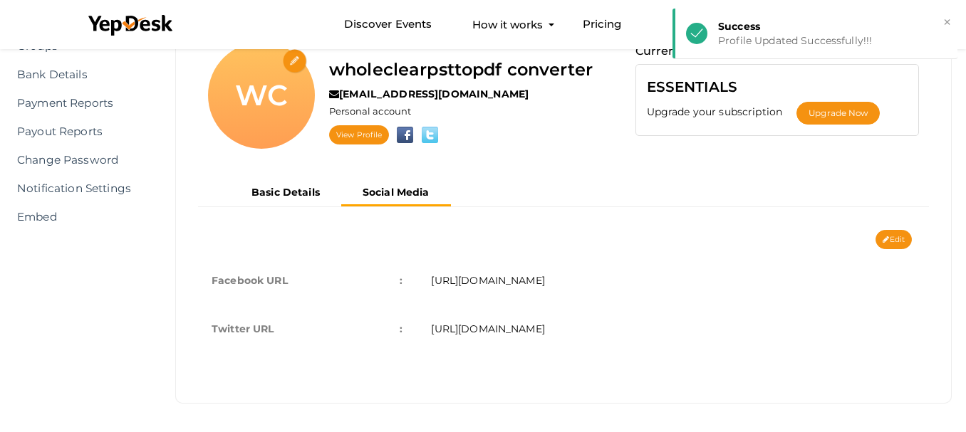
click at [296, 63] on input "file" at bounding box center [295, 61] width 25 height 25
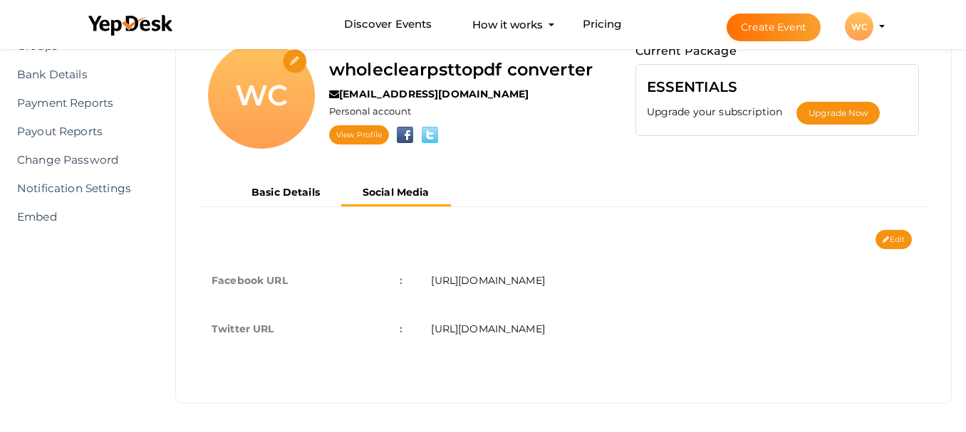
type input "C:\fakepath\wholeclear-logo.png"
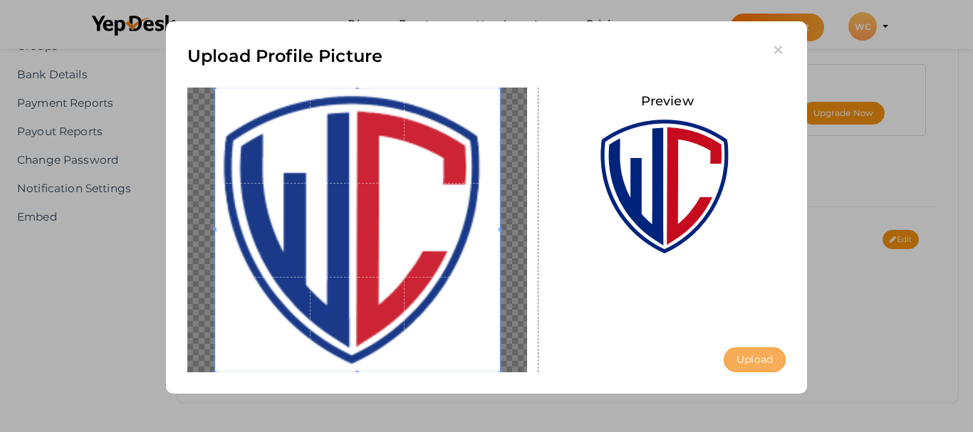
click at [751, 359] on button "Upload" at bounding box center [754, 359] width 62 height 25
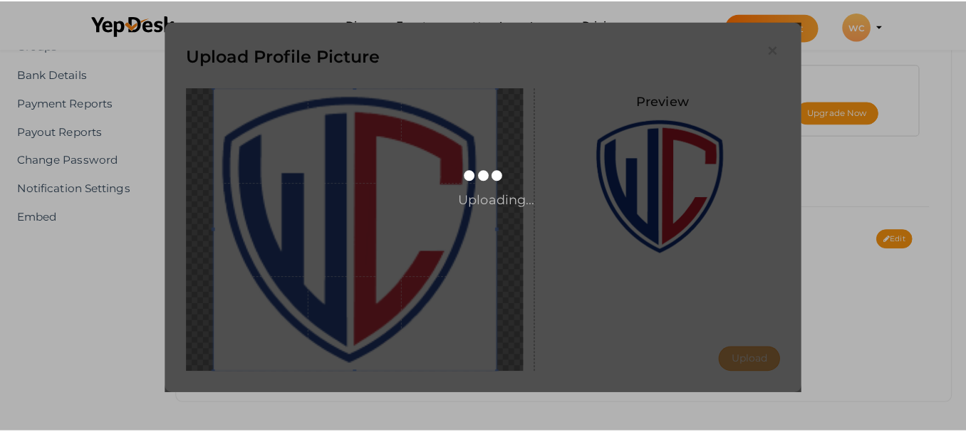
scroll to position [0, 0]
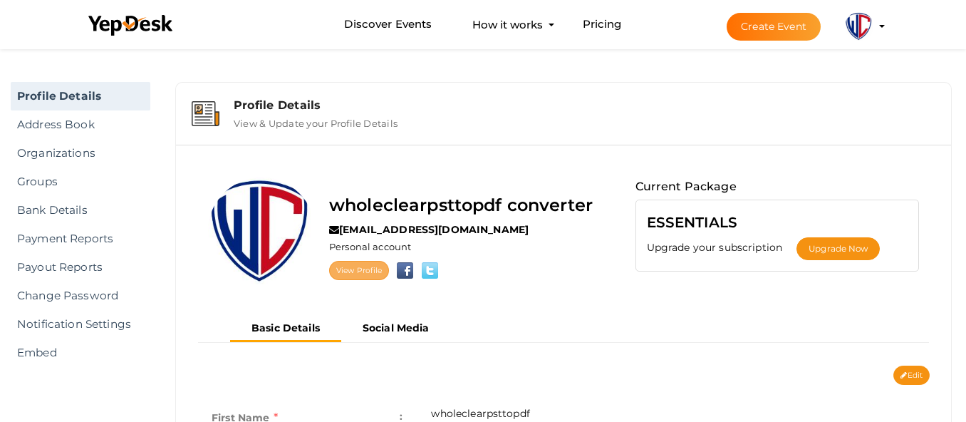
click at [353, 226] on label "[EMAIL_ADDRESS][DOMAIN_NAME]" at bounding box center [428, 229] width 199 height 14
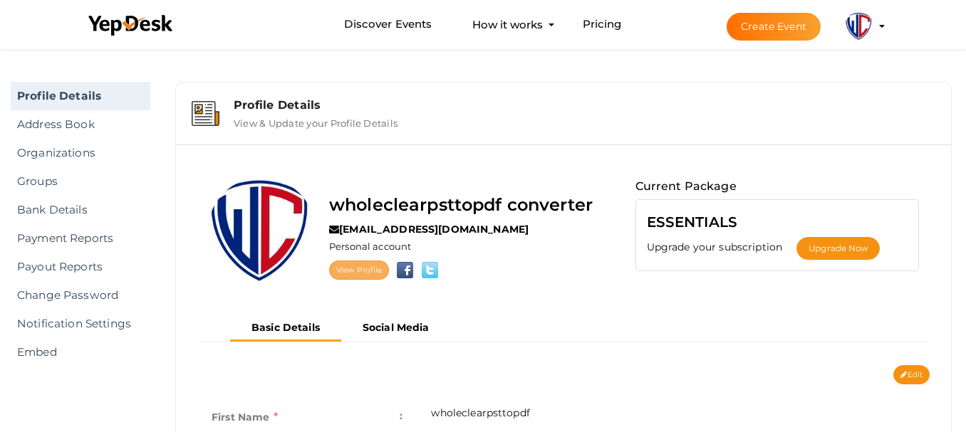
click at [355, 265] on link "View Profile" at bounding box center [359, 270] width 60 height 19
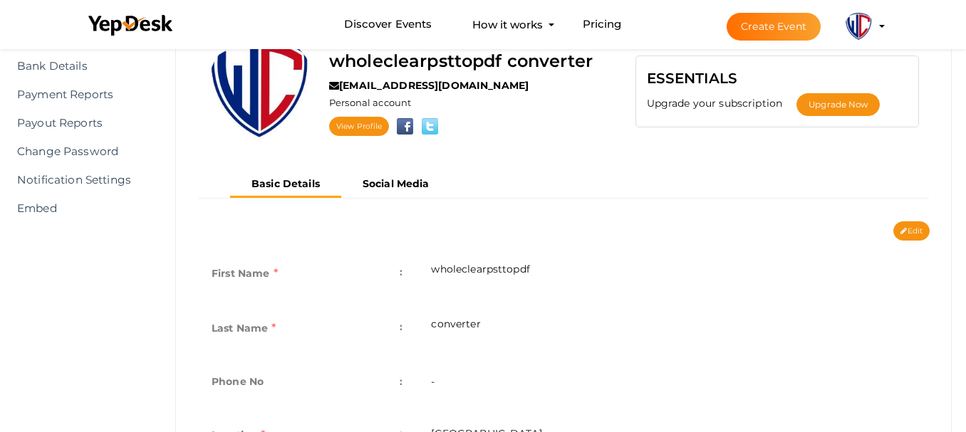
scroll to position [119, 0]
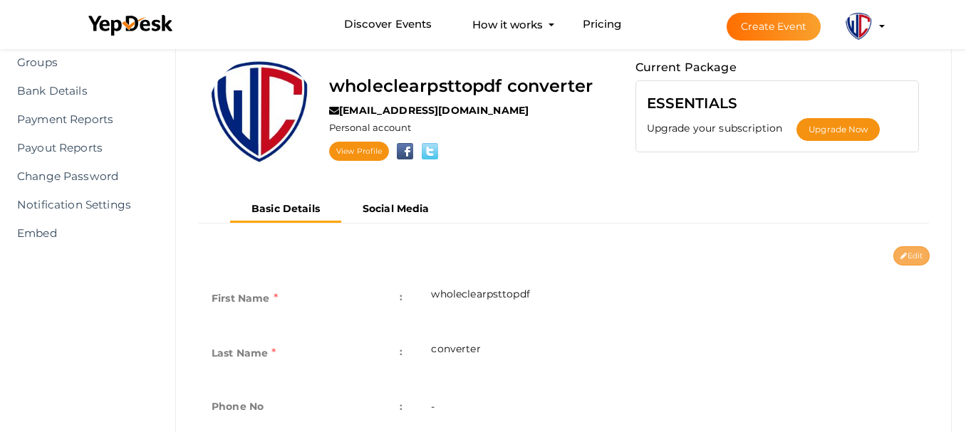
click at [914, 255] on button "Edit" at bounding box center [911, 255] width 36 height 19
type input "wholeclearpsttopdf"
type input "converter"
type input "[GEOGRAPHIC_DATA]"
type input "wholeclearpsttopdfconverter"
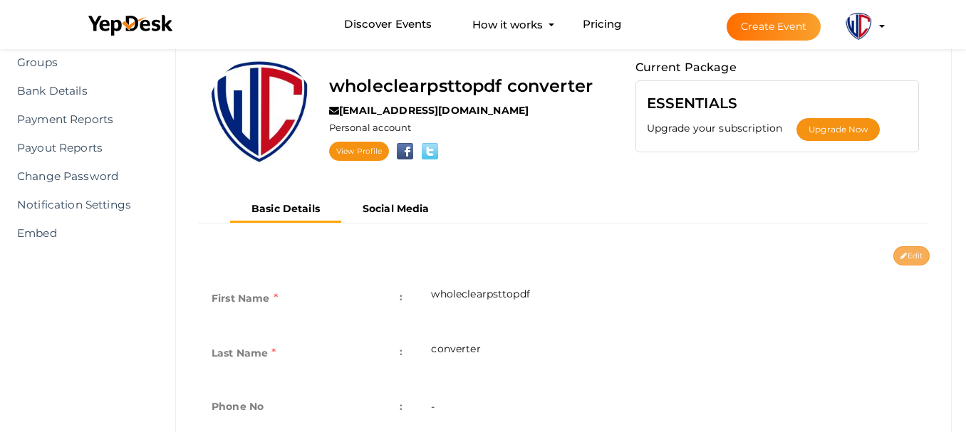
type input "wholeclearpsttopdfconverter"
type input "[URL][DOMAIN_NAME]"
type textarea "The WholeClear PST to PDF Converter Tool provides a convenient way to perform c…"
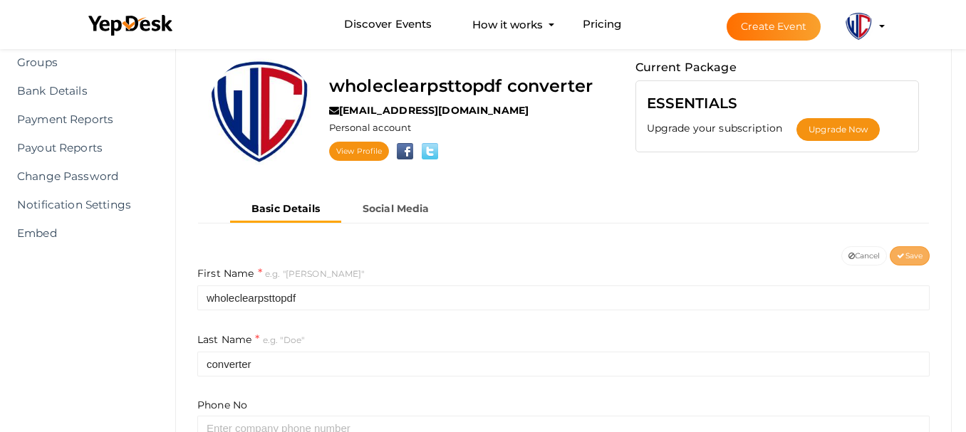
click at [911, 253] on span "Save" at bounding box center [909, 255] width 26 height 9
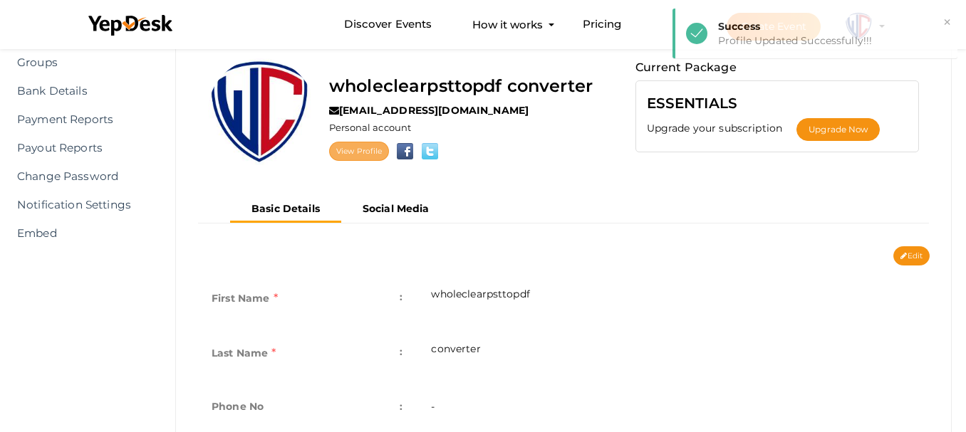
click at [360, 157] on link "View Profile" at bounding box center [359, 151] width 60 height 19
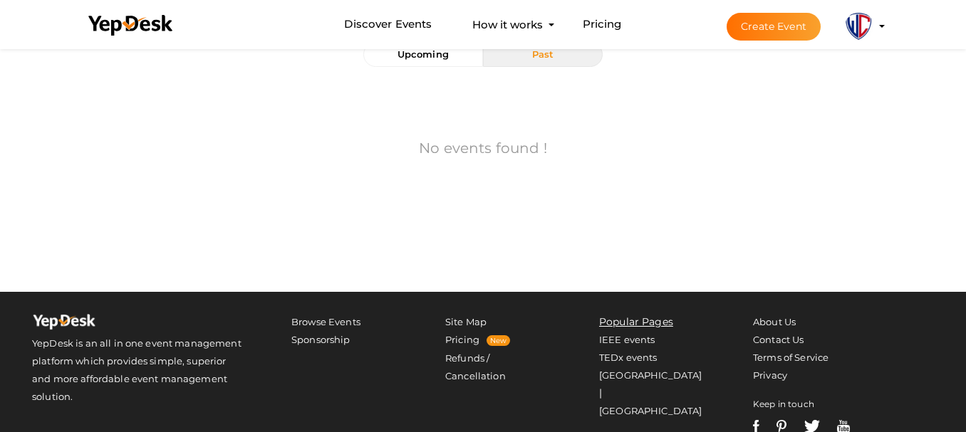
scroll to position [56, 0]
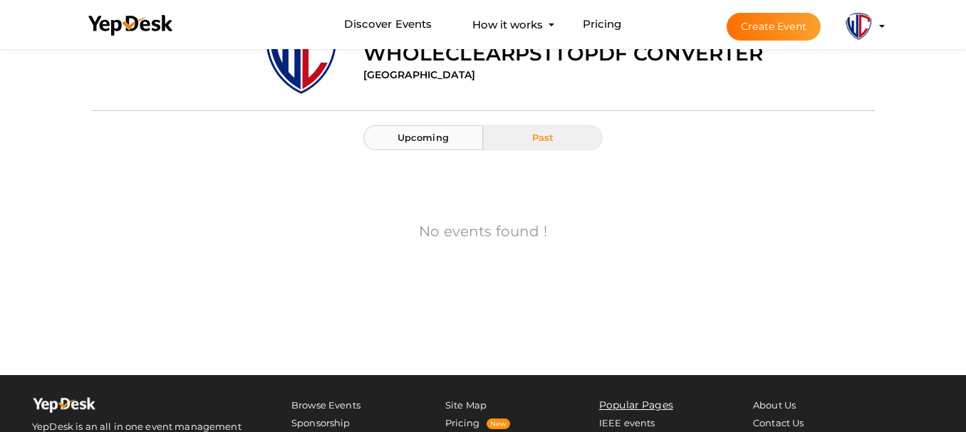
click at [446, 133] on span "Upcoming" at bounding box center [422, 137] width 51 height 11
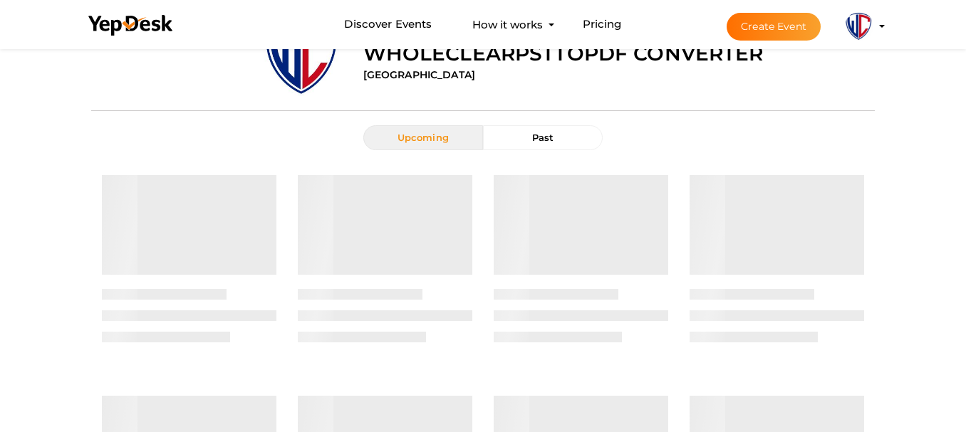
scroll to position [0, 0]
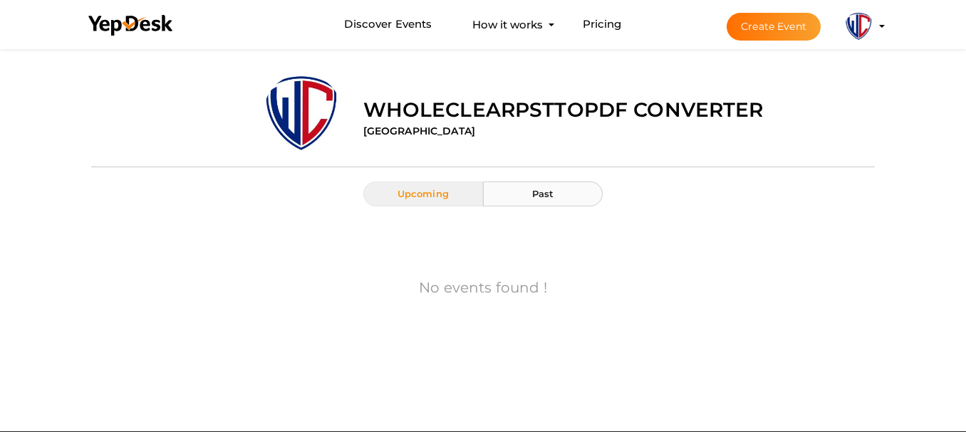
click at [509, 189] on button "Past" at bounding box center [543, 194] width 120 height 25
click at [862, 32] on img at bounding box center [859, 26] width 28 height 28
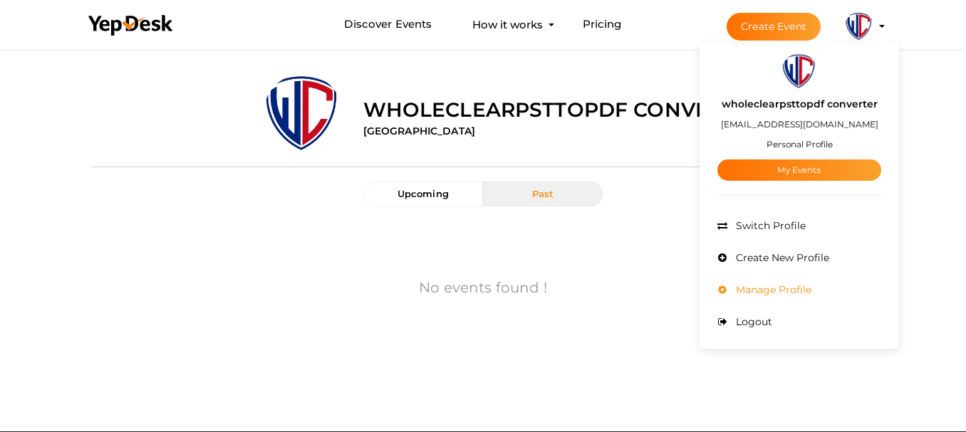
click at [763, 291] on span "Manage Profile" at bounding box center [771, 289] width 79 height 13
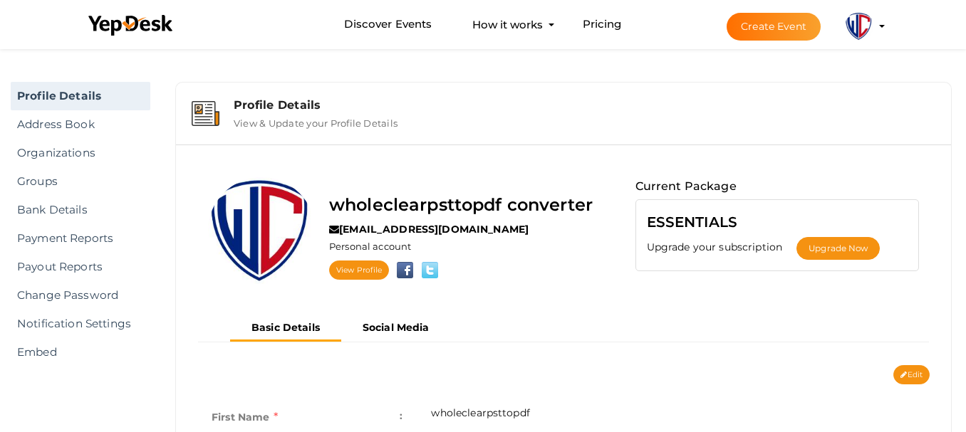
click at [266, 108] on div "Profile Details" at bounding box center [584, 105] width 701 height 14
click at [85, 157] on link "Organizations" at bounding box center [81, 153] width 140 height 28
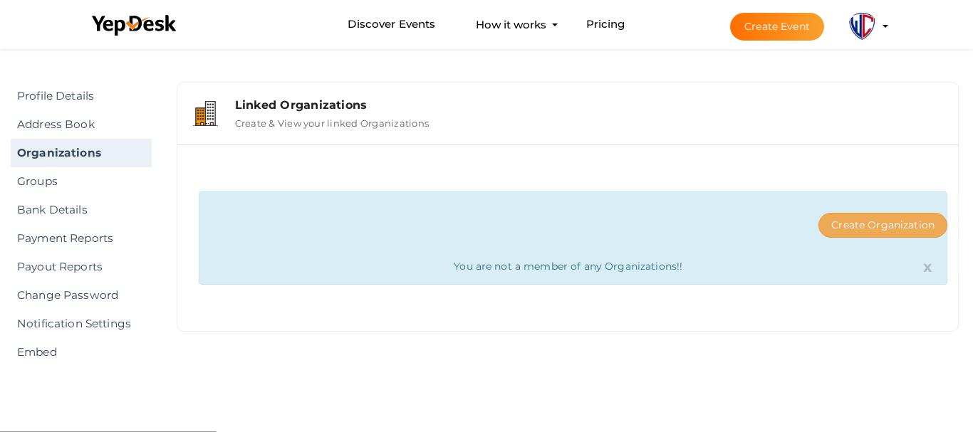
click at [854, 228] on button "Create Organization" at bounding box center [882, 225] width 129 height 25
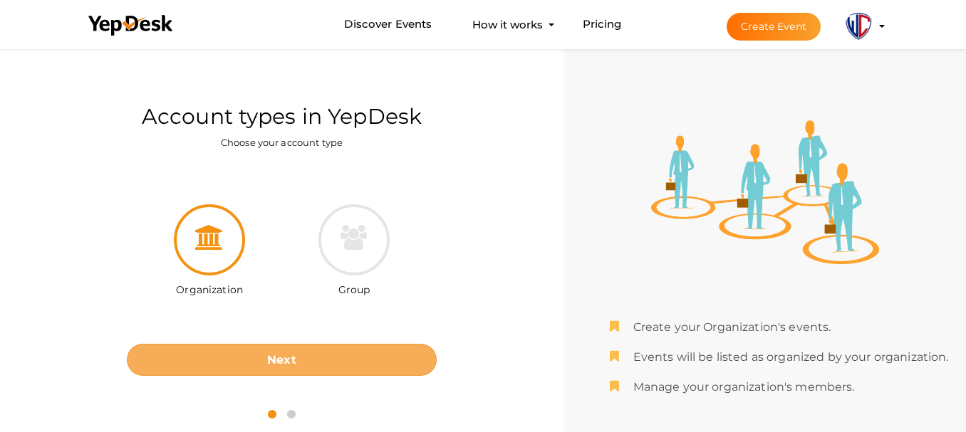
click at [261, 360] on button "Next" at bounding box center [282, 360] width 310 height 32
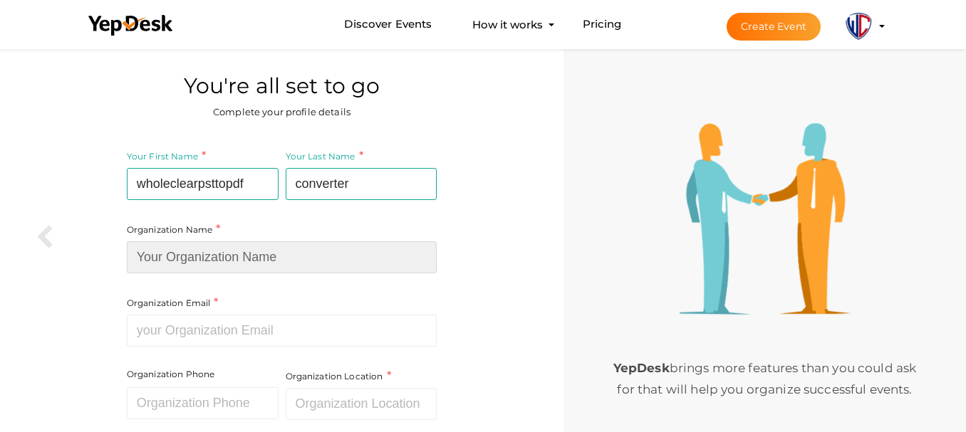
click at [300, 253] on input at bounding box center [282, 257] width 310 height 32
click at [197, 251] on input at bounding box center [282, 257] width 310 height 32
paste input "wholeclearpsttopdfconverter"
type input "wholeclearpsttopdfconverter"
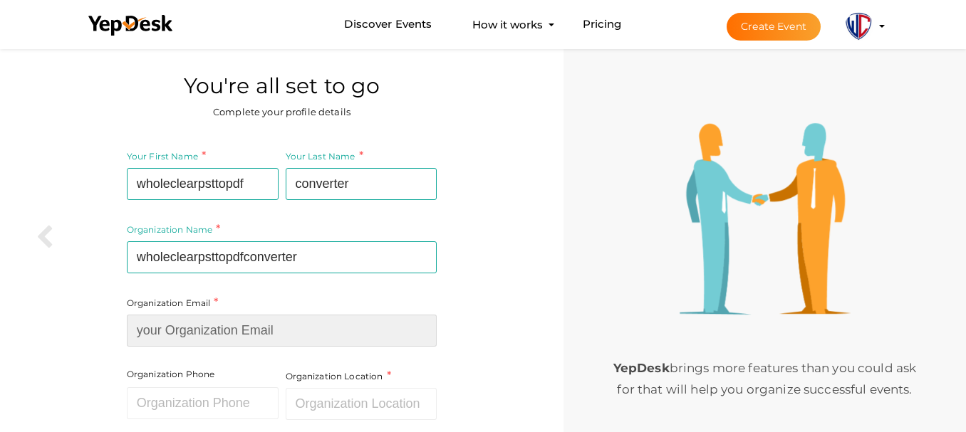
click at [214, 318] on div "Organization Email Required. Invalid email." at bounding box center [282, 321] width 310 height 52
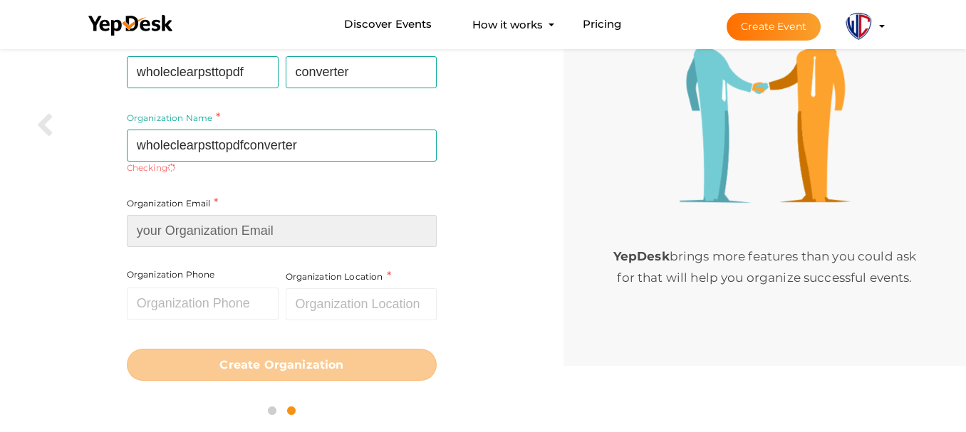
scroll to position [100, 0]
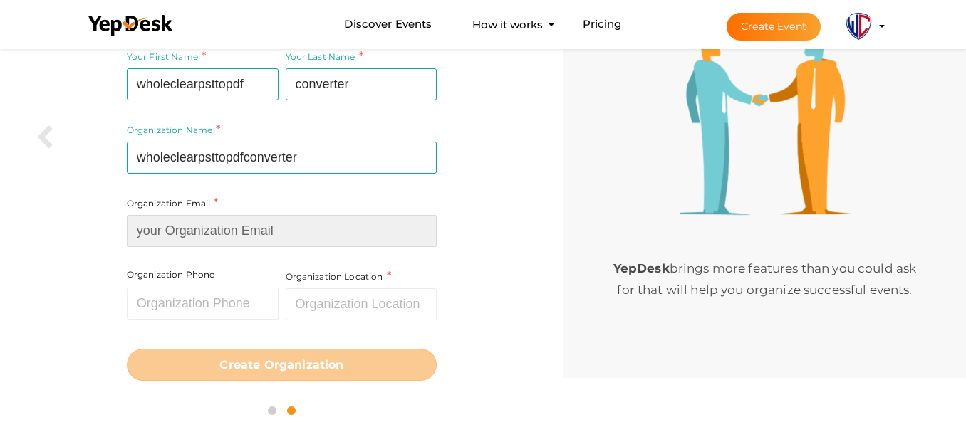
paste input "[EMAIL_ADDRESS][DOMAIN_NAME]"
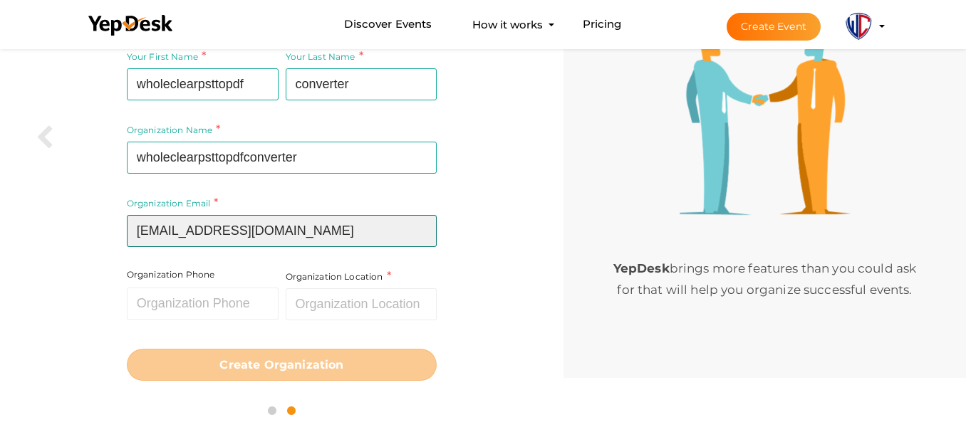
type input "[EMAIL_ADDRESS][DOMAIN_NAME]"
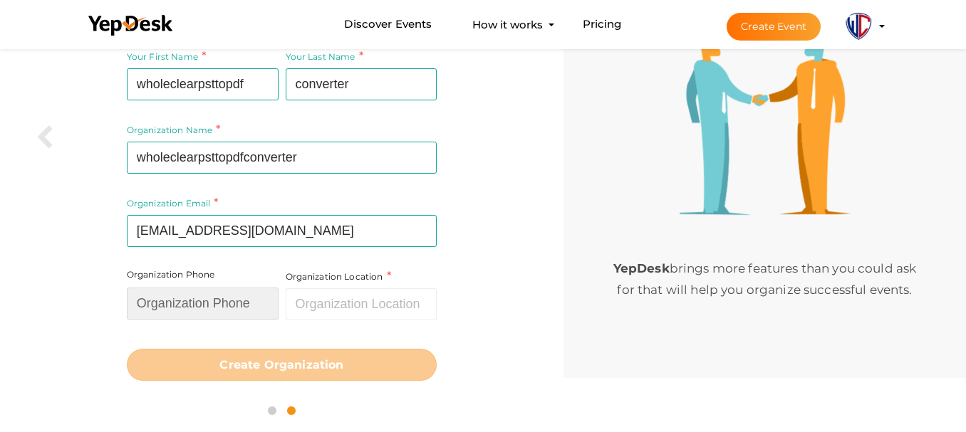
click at [234, 313] on input "text" at bounding box center [203, 304] width 152 height 32
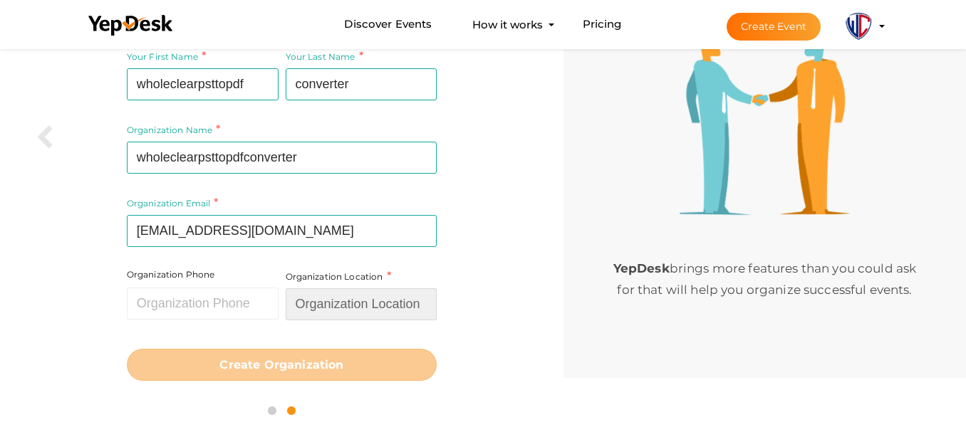
click at [340, 310] on input "text" at bounding box center [362, 304] width 152 height 32
click at [374, 308] on input "text" at bounding box center [362, 304] width 152 height 32
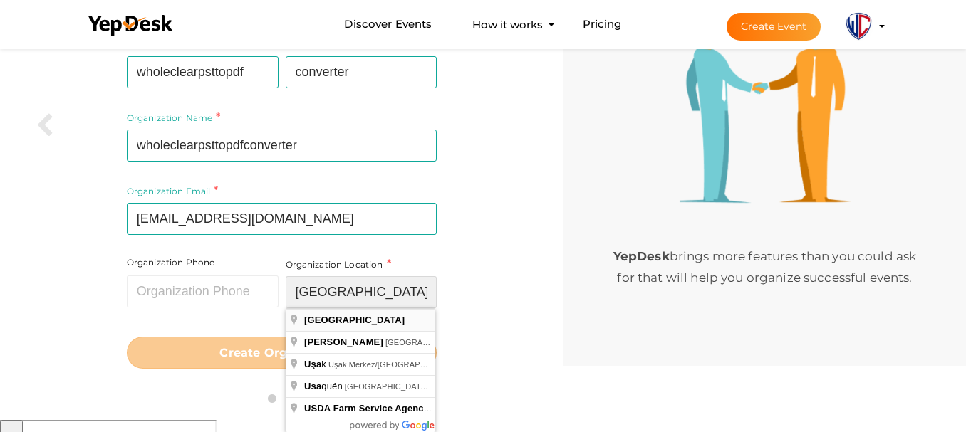
type input "[GEOGRAPHIC_DATA]"
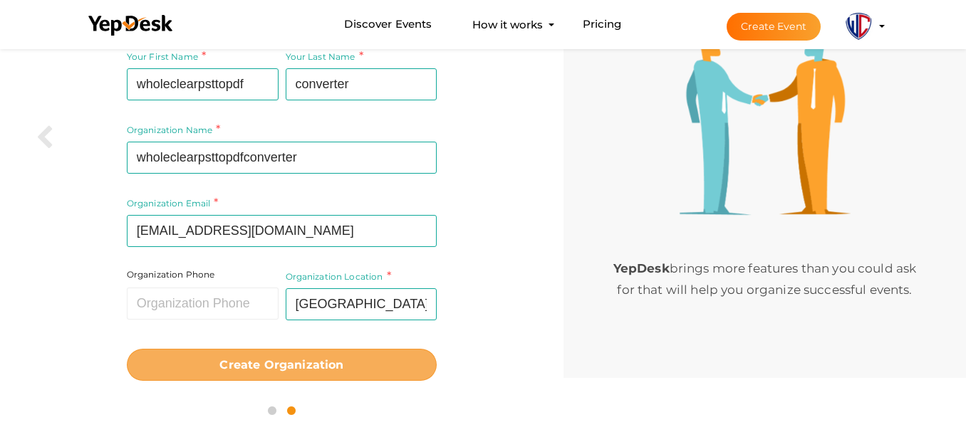
click at [302, 352] on button "Create Organization" at bounding box center [282, 365] width 310 height 32
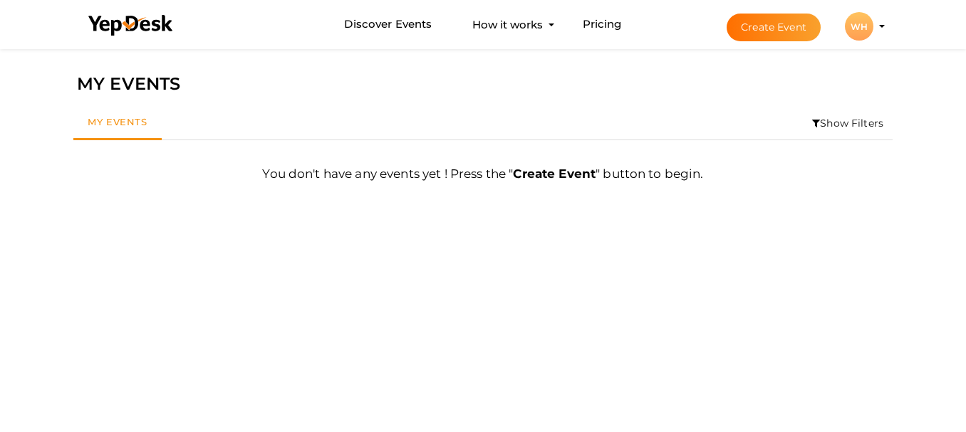
click at [866, 34] on div "WH" at bounding box center [859, 26] width 28 height 28
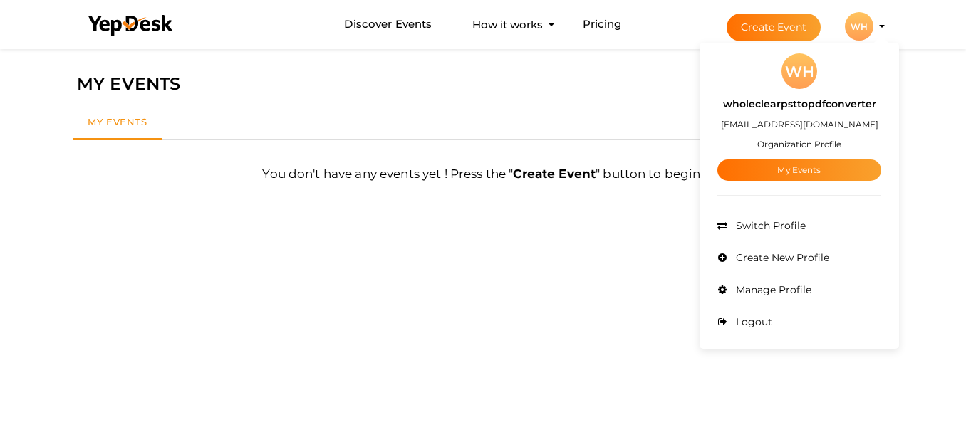
click at [559, 177] on b "Create Event" at bounding box center [554, 174] width 83 height 14
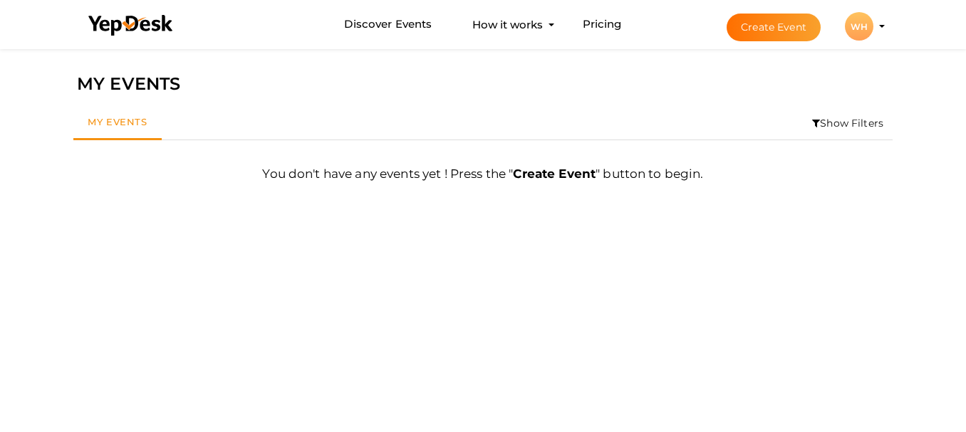
click at [870, 29] on div "WH" at bounding box center [859, 26] width 28 height 28
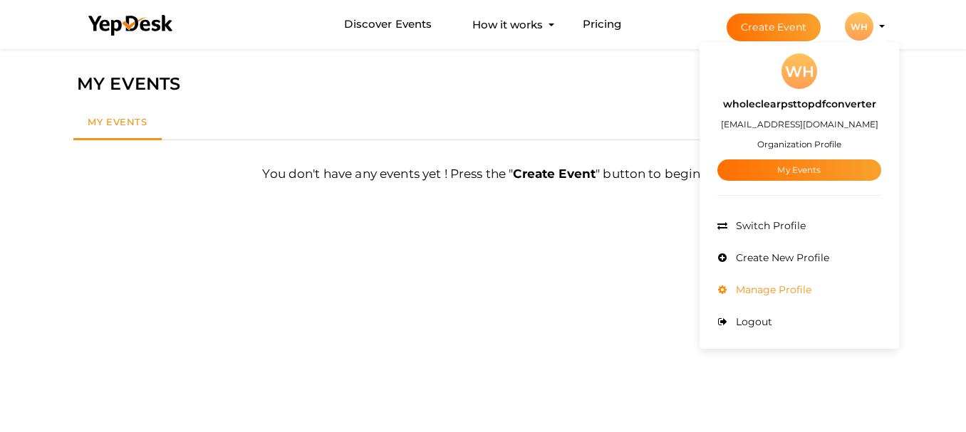
click at [772, 286] on span "Manage Profile" at bounding box center [771, 289] width 79 height 13
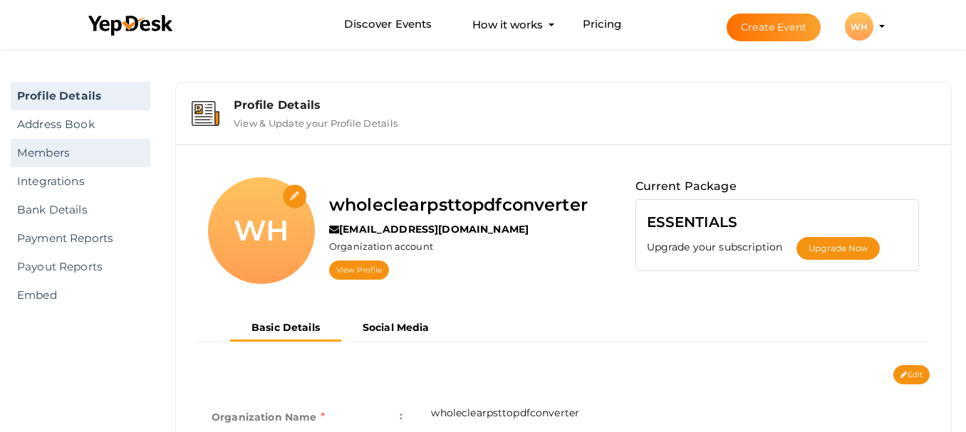
click at [78, 152] on link "Members" at bounding box center [81, 153] width 140 height 28
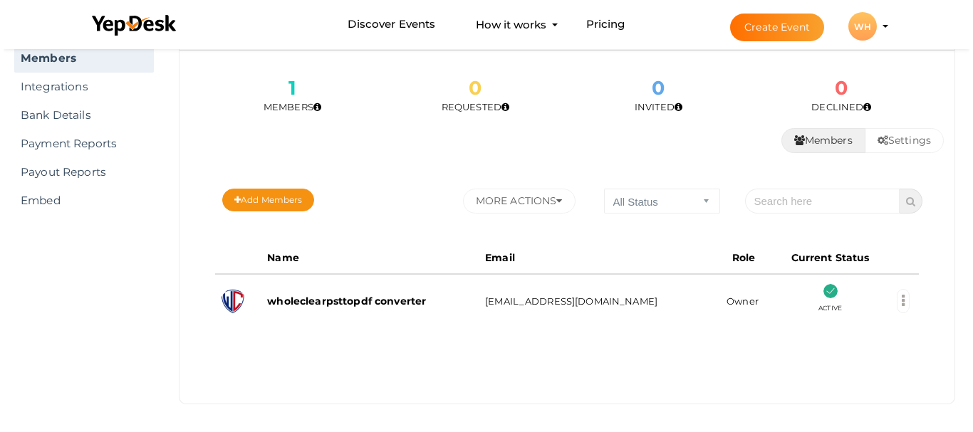
scroll to position [95, 0]
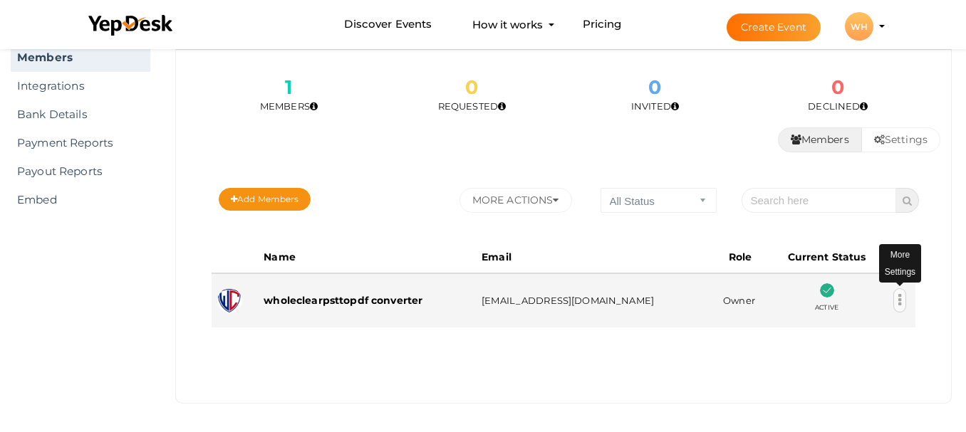
click at [898, 300] on icon at bounding box center [899, 300] width 3 height 14
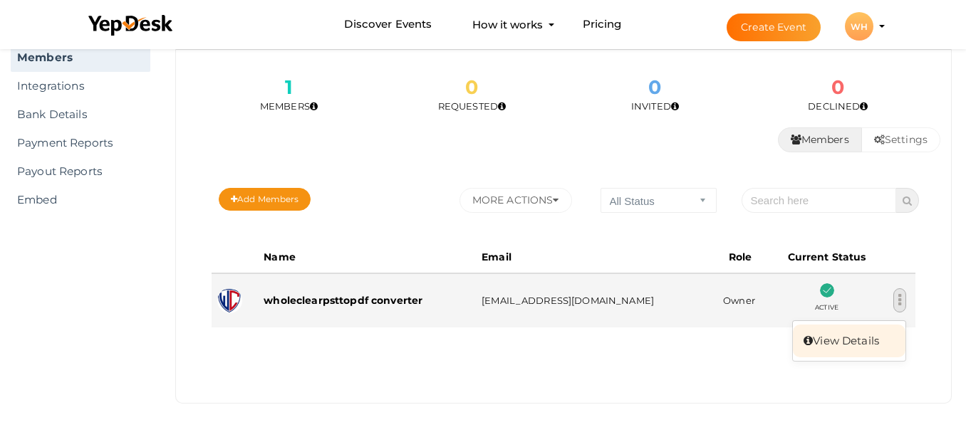
click at [867, 338] on link "View Details" at bounding box center [849, 341] width 113 height 33
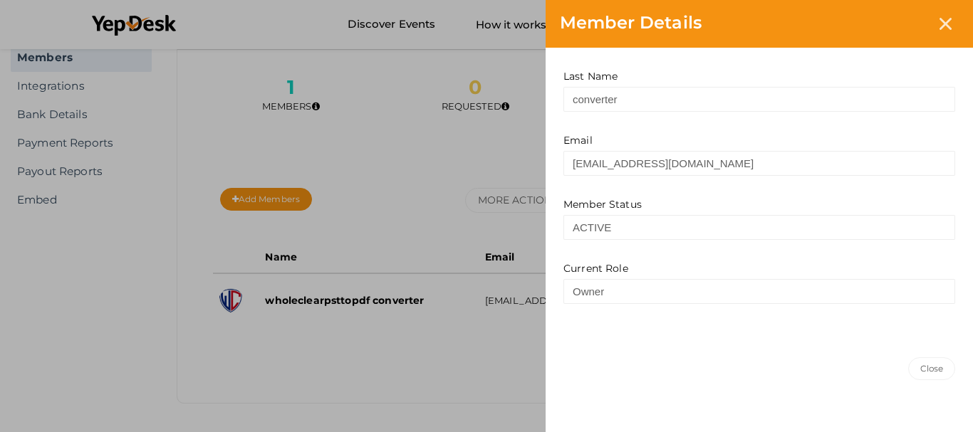
scroll to position [165, 0]
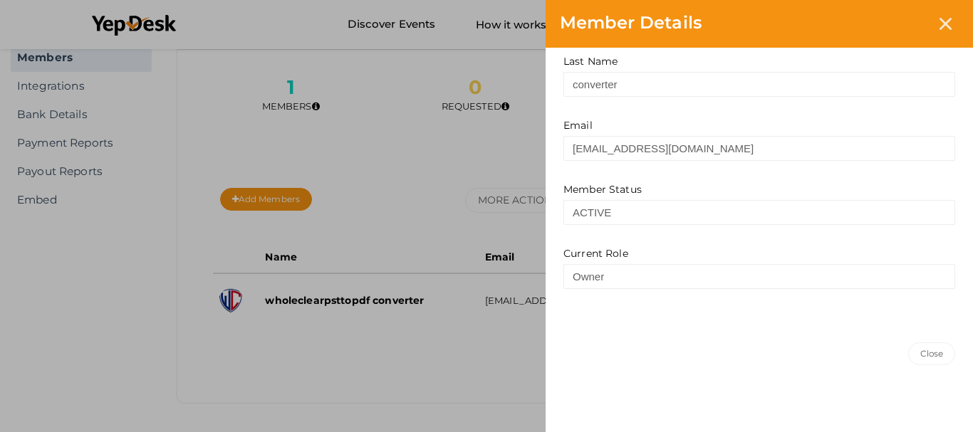
click at [394, 310] on div "Member Details Details More Details First Name wholeclearpsttopdf Last Name con…" at bounding box center [486, 216] width 973 height 432
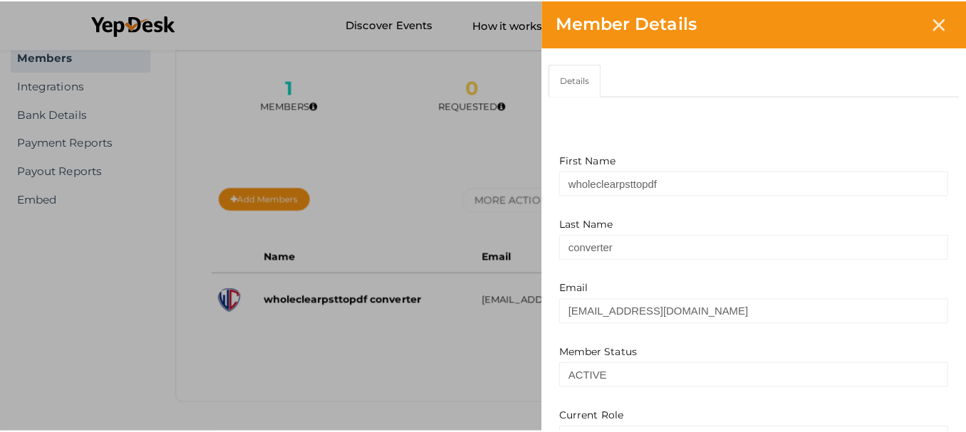
scroll to position [0, 0]
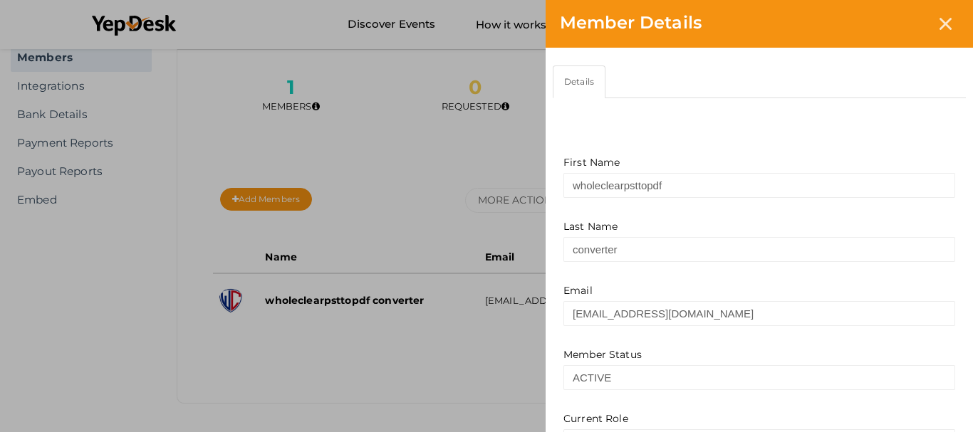
click at [675, 142] on div "First Name wholeclearpsttopdf Last Name converter Email besisof754@etenx.com Me…" at bounding box center [759, 276] width 392 height 356
click at [452, 167] on div "Member Details Details More Details First Name wholeclearpsttopdf Last Name con…" at bounding box center [486, 216] width 973 height 432
click at [943, 24] on icon at bounding box center [945, 24] width 12 height 12
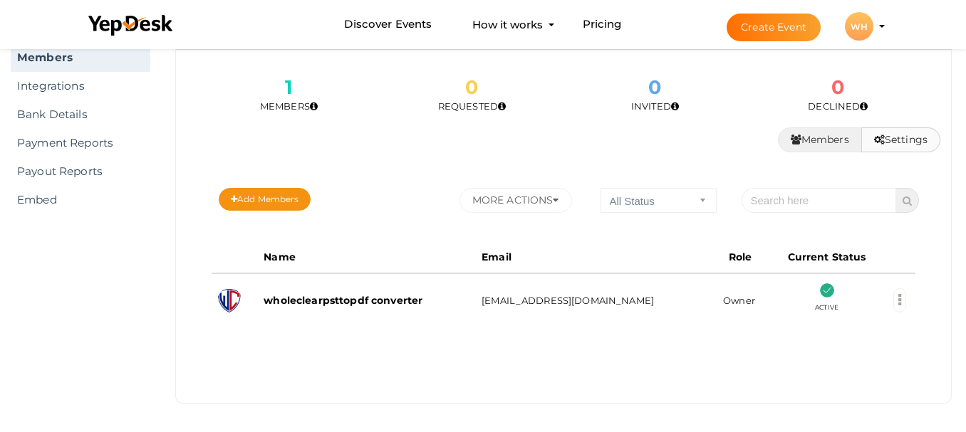
click at [901, 145] on button "Settings" at bounding box center [900, 139] width 79 height 25
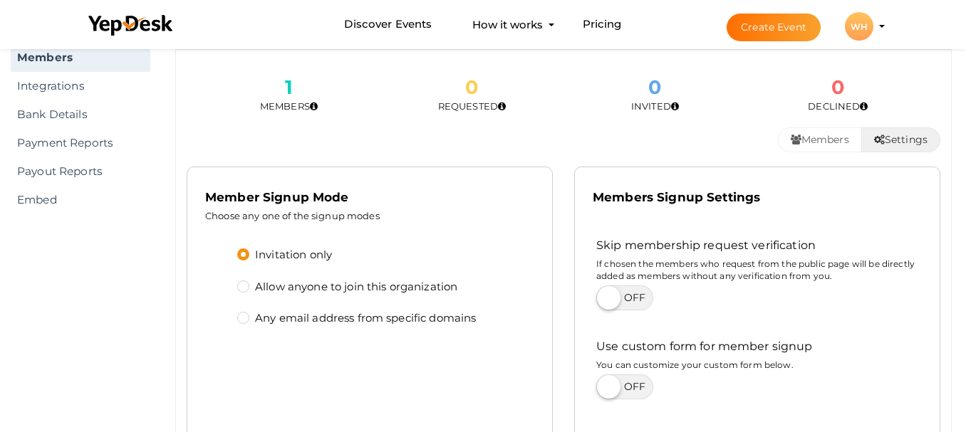
click at [858, 31] on div "WH" at bounding box center [859, 26] width 28 height 28
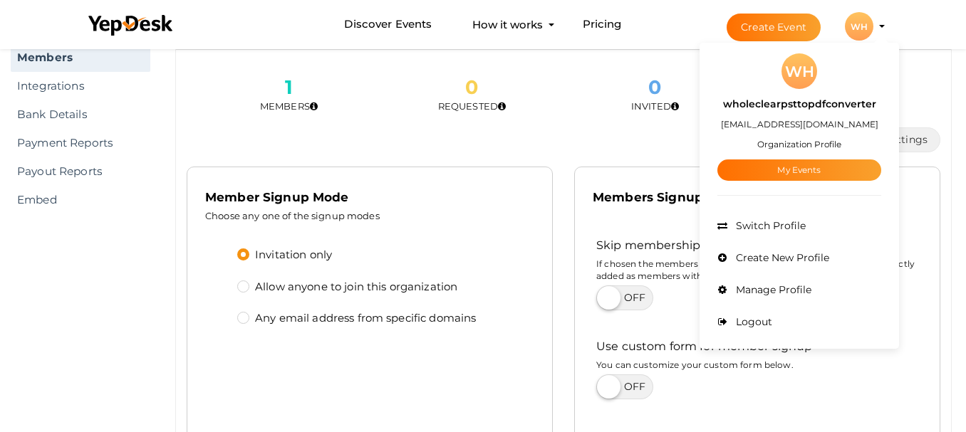
click at [810, 149] on small "Organization Profile" at bounding box center [799, 144] width 84 height 11
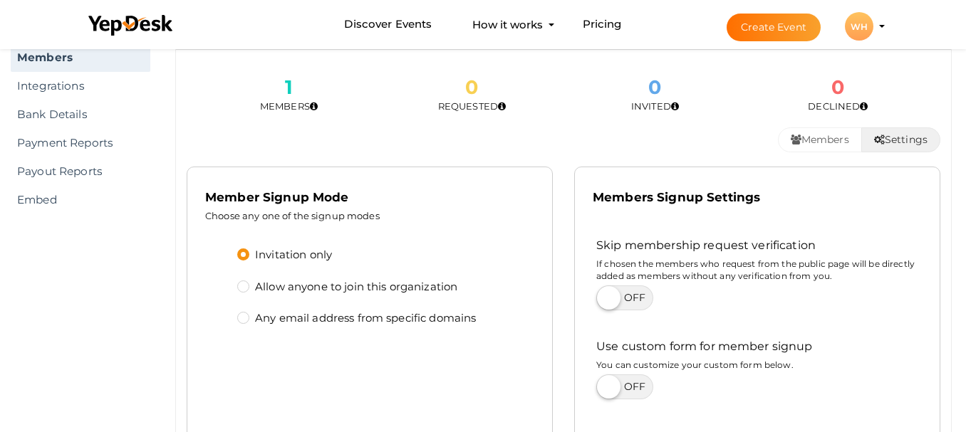
click at [894, 138] on button "Settings" at bounding box center [900, 139] width 79 height 25
click at [891, 137] on button "Settings" at bounding box center [900, 139] width 79 height 25
click at [874, 141] on icon "budget-view-switch" at bounding box center [879, 140] width 11 height 10
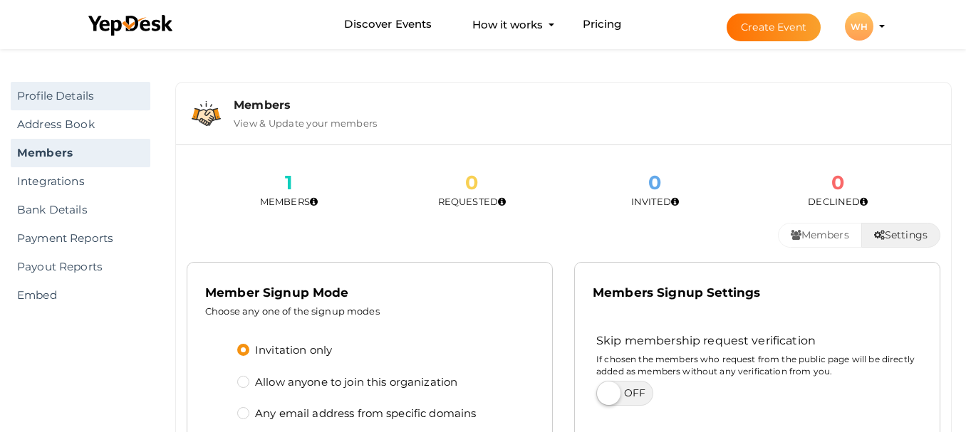
click at [64, 96] on link "Profile Details" at bounding box center [81, 96] width 140 height 28
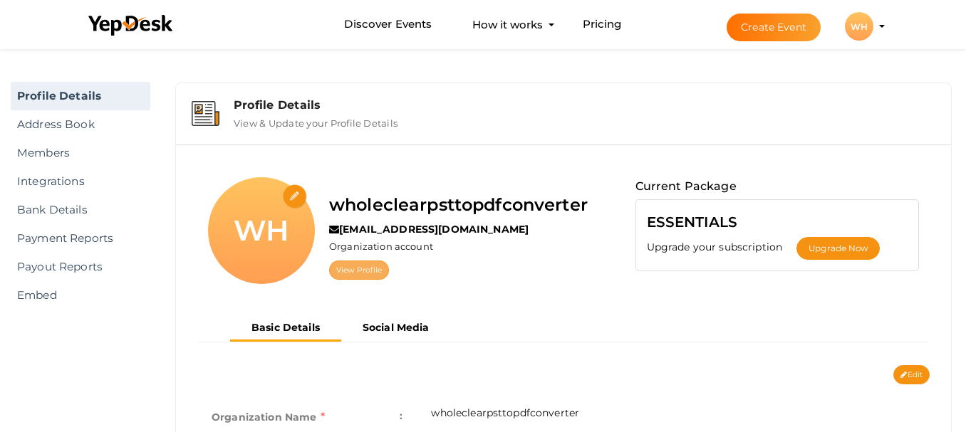
click at [364, 268] on link "View Profile" at bounding box center [359, 270] width 60 height 19
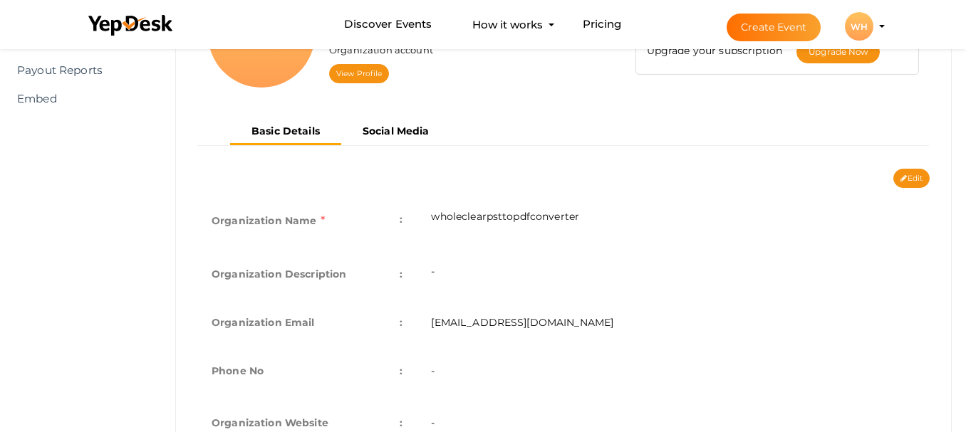
scroll to position [214, 0]
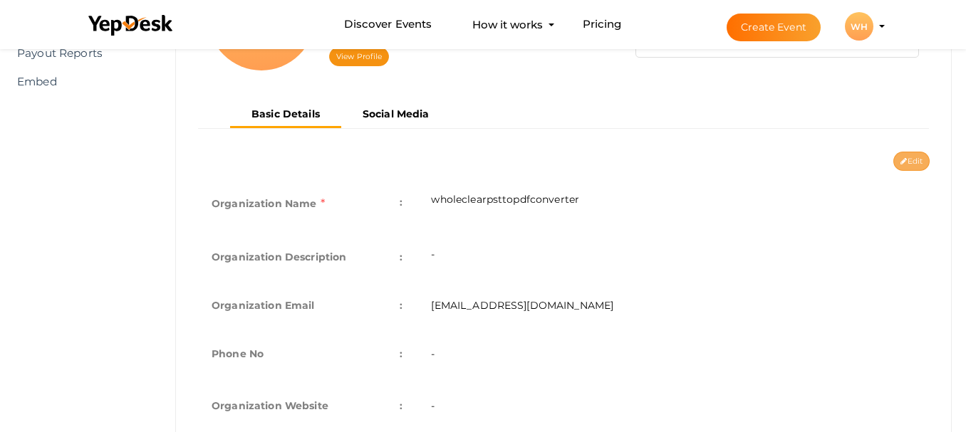
click at [902, 162] on icon at bounding box center [903, 162] width 6 height 8
type input "wholeclearpsttopdfconverter"
type input "[EMAIL_ADDRESS][DOMAIN_NAME]"
select select "9"
type input "USA"
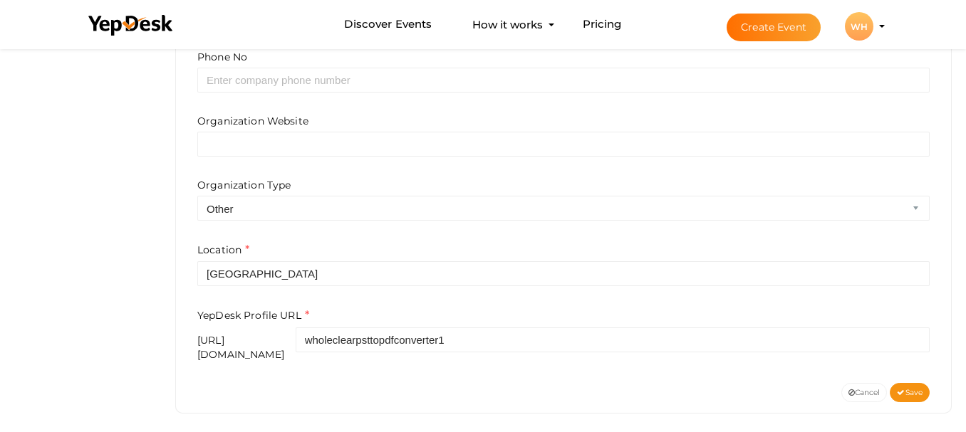
scroll to position [564, 0]
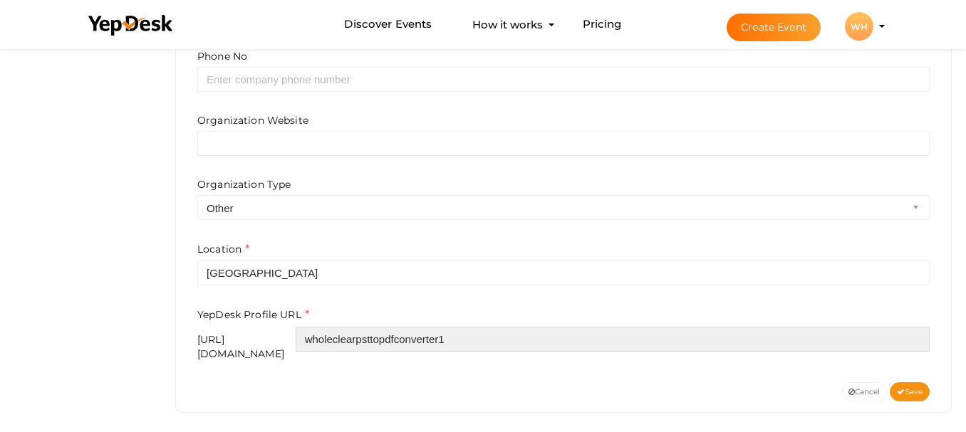
click at [536, 336] on input "wholeclearpsttopdfconverter1" at bounding box center [613, 339] width 634 height 25
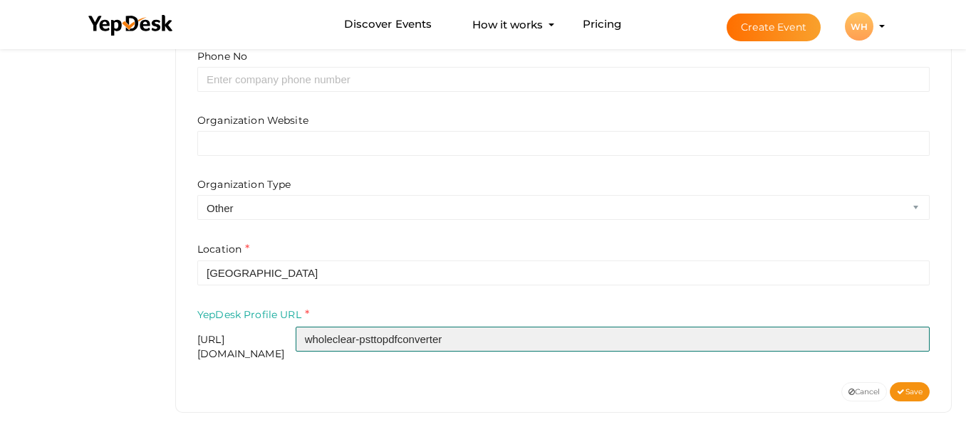
click at [444, 338] on input "wholeclear-psttopdfconverter" at bounding box center [613, 339] width 634 height 25
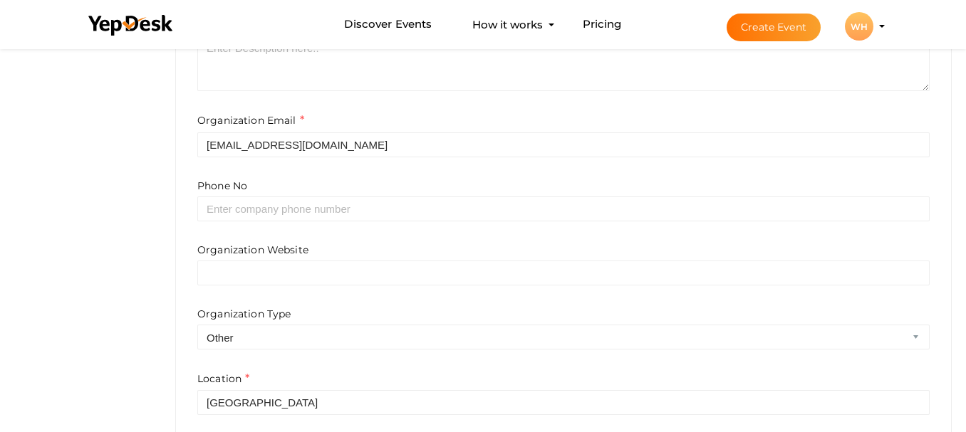
scroll to position [422, 0]
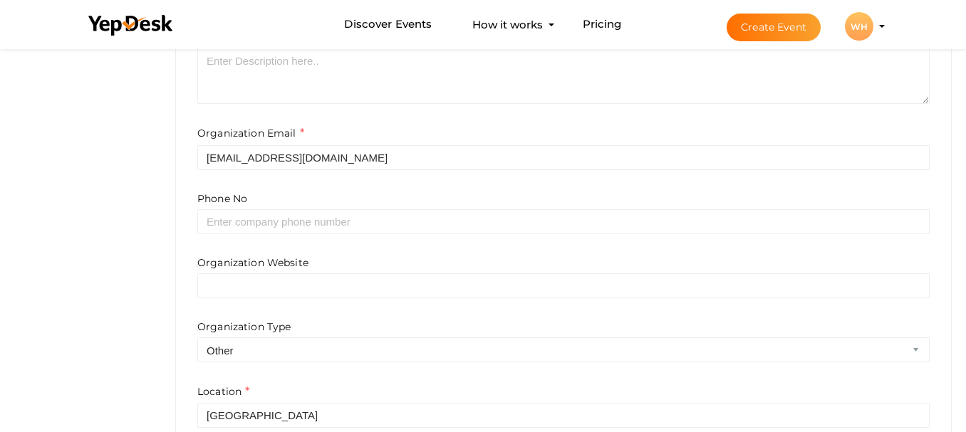
type input "wholeclear-pst-to-pdf-converter"
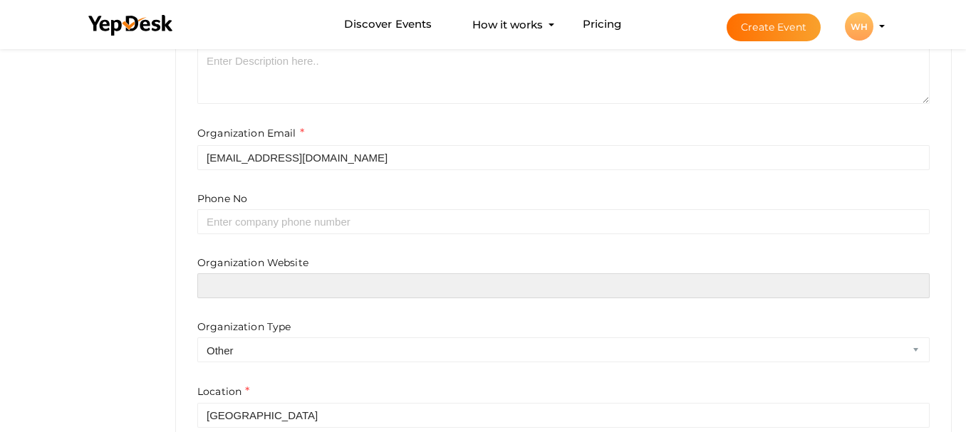
click at [362, 276] on input "text" at bounding box center [563, 285] width 732 height 25
paste input "https://www.wholeclear.com/pst/pdf/"
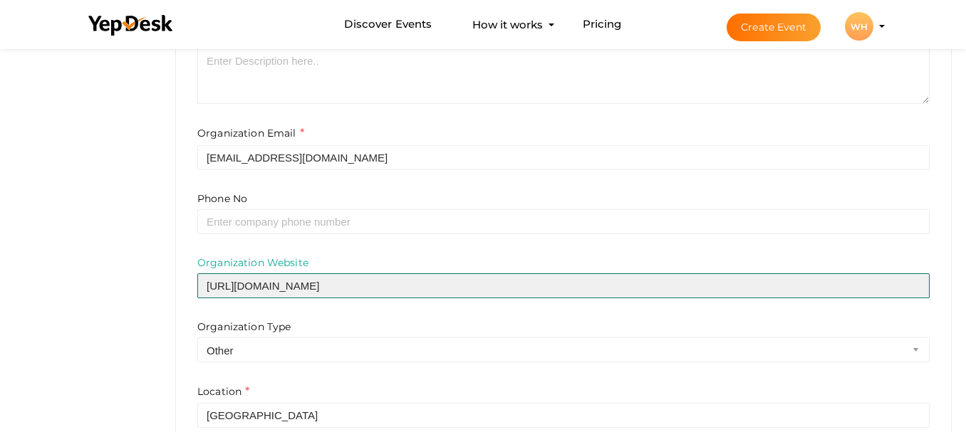
type input "https://www.wholeclear.com/pst/pdf/"
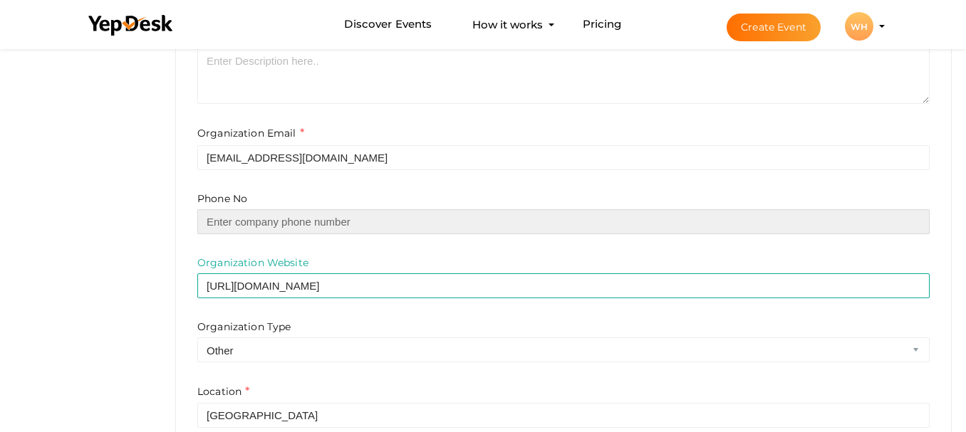
click at [315, 221] on input "text" at bounding box center [563, 221] width 732 height 25
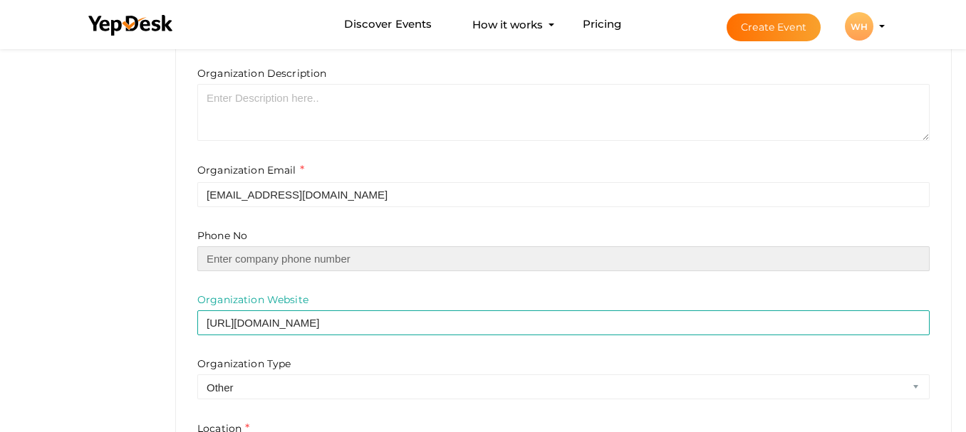
scroll to position [279, 0]
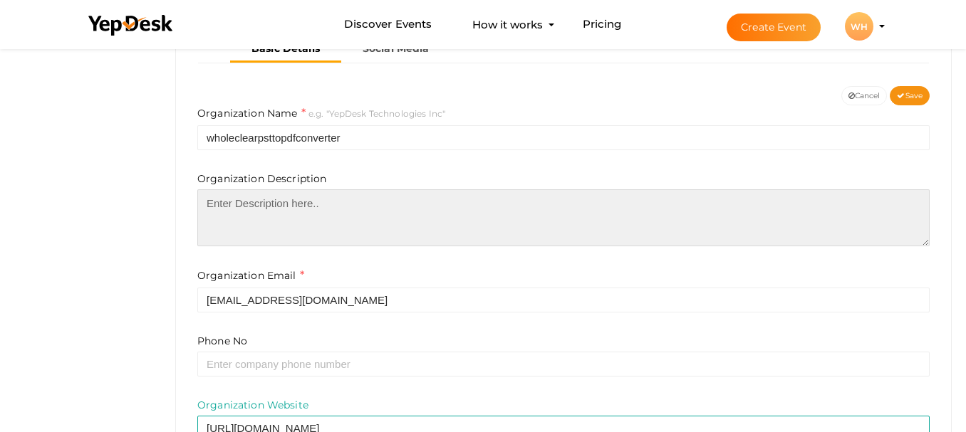
click at [334, 214] on textarea at bounding box center [563, 217] width 732 height 57
paste textarea "The WholeClear PST to PDF Converter Tool provides a convenient way to perform c…"
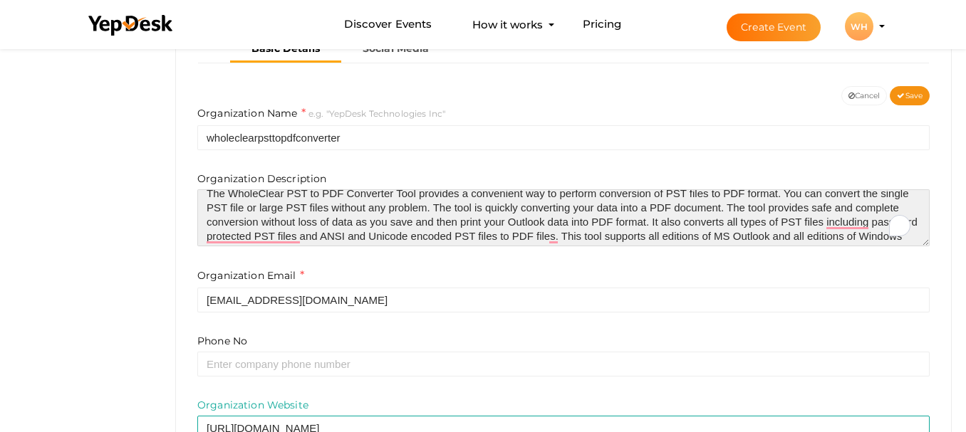
scroll to position [0, 0]
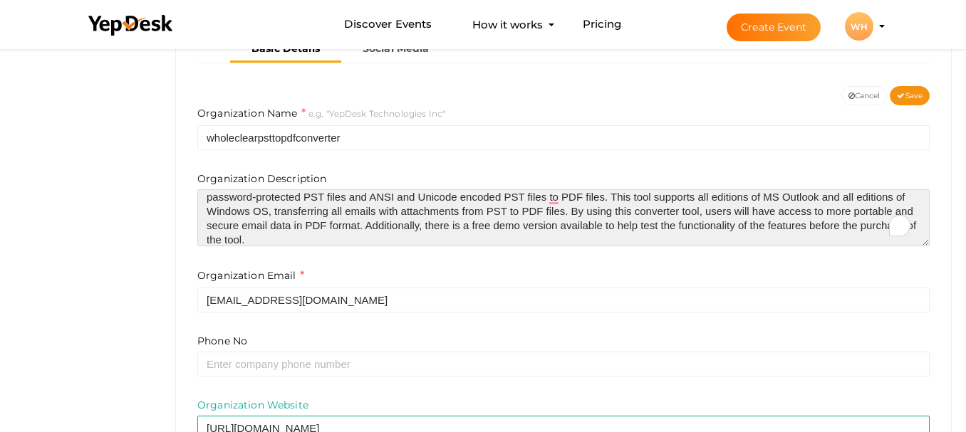
click at [343, 236] on textarea "The WholeClear PST to PDF Converter Tool provides a convenient way to perform c…" at bounding box center [563, 217] width 732 height 57
type textarea "The WholeClear PST to PDF Converter Tool provides a convenient way to perform c…"
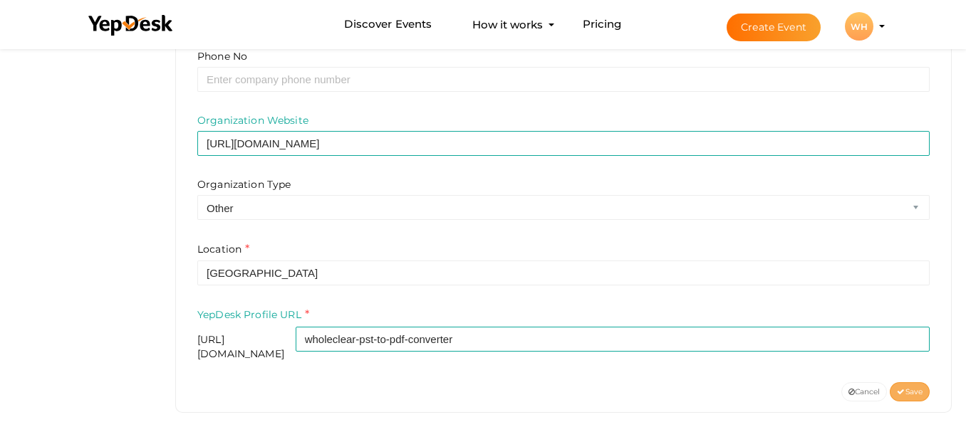
click at [914, 387] on span "Save" at bounding box center [909, 391] width 26 height 9
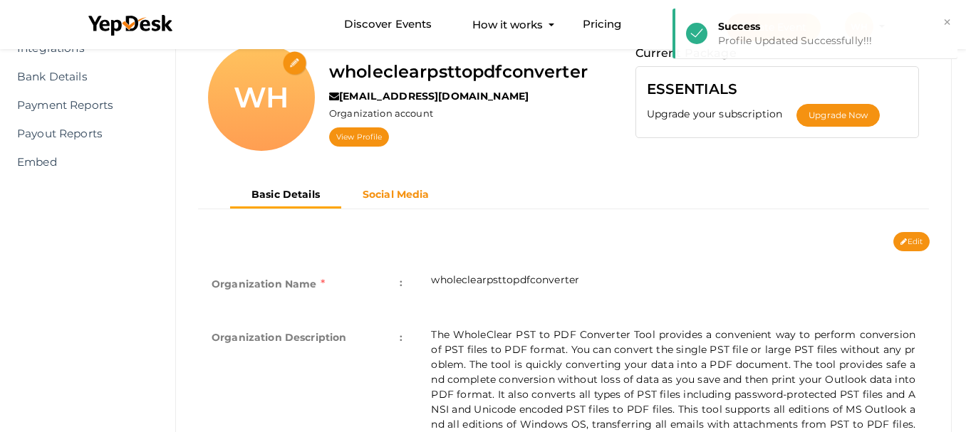
click at [389, 189] on b "Social Media" at bounding box center [395, 194] width 67 height 13
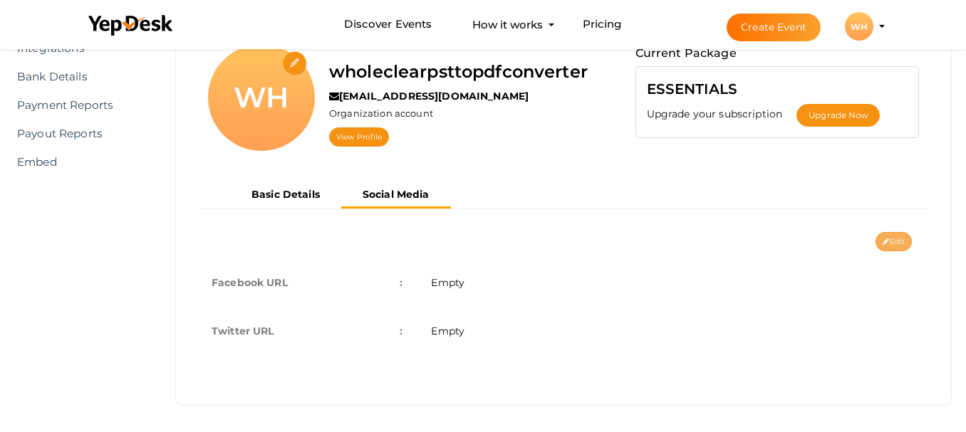
click at [899, 237] on button "Edit" at bounding box center [893, 241] width 36 height 19
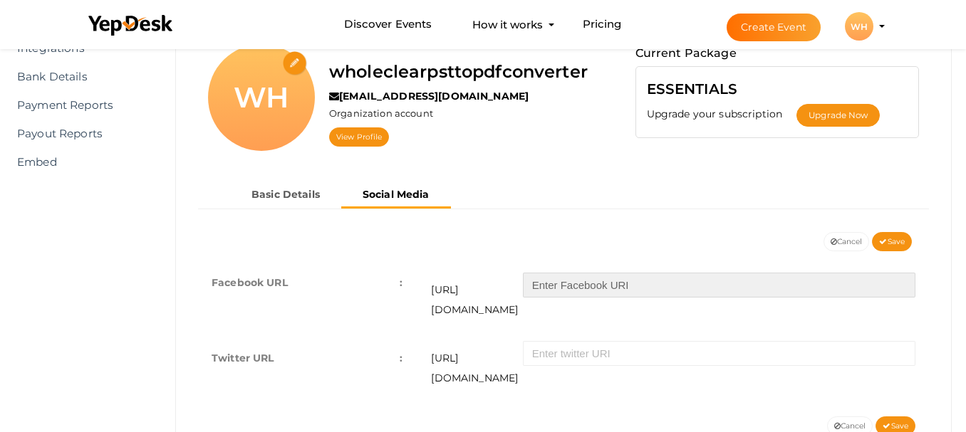
click at [697, 282] on input "text" at bounding box center [719, 285] width 392 height 25
type input "wholeclear"
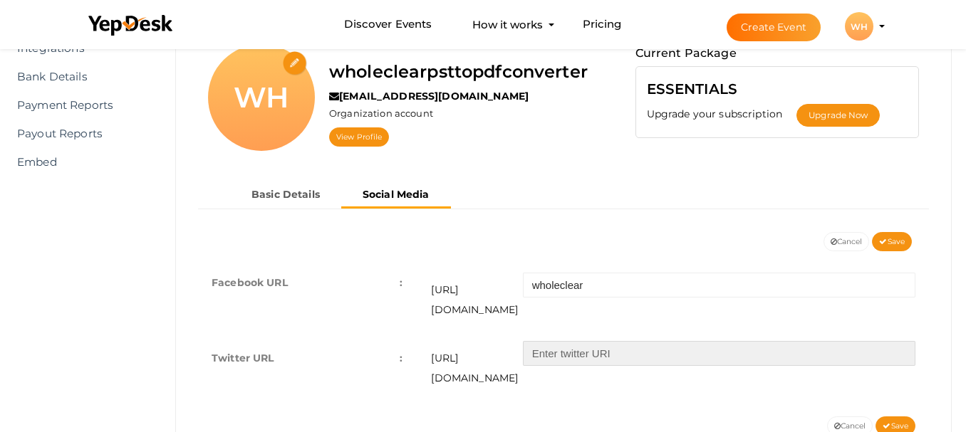
click at [662, 341] on input "text" at bounding box center [719, 353] width 392 height 25
type input "wholeclear"
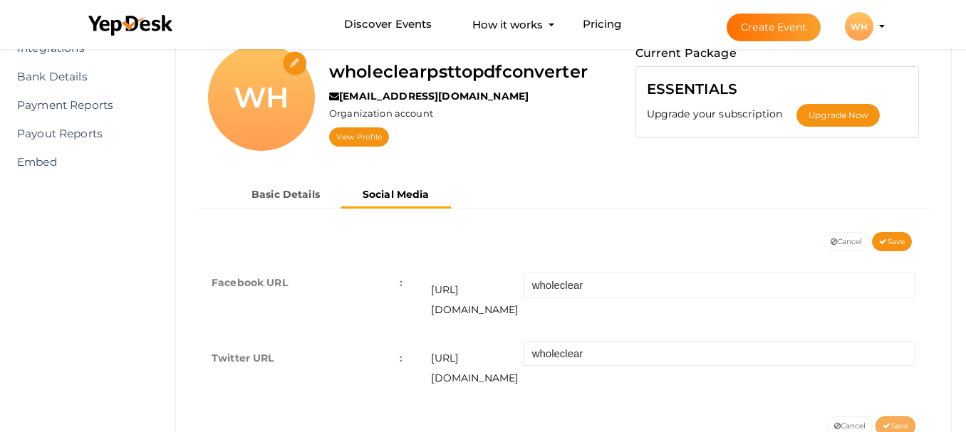
click at [897, 422] on span "Save" at bounding box center [895, 426] width 26 height 9
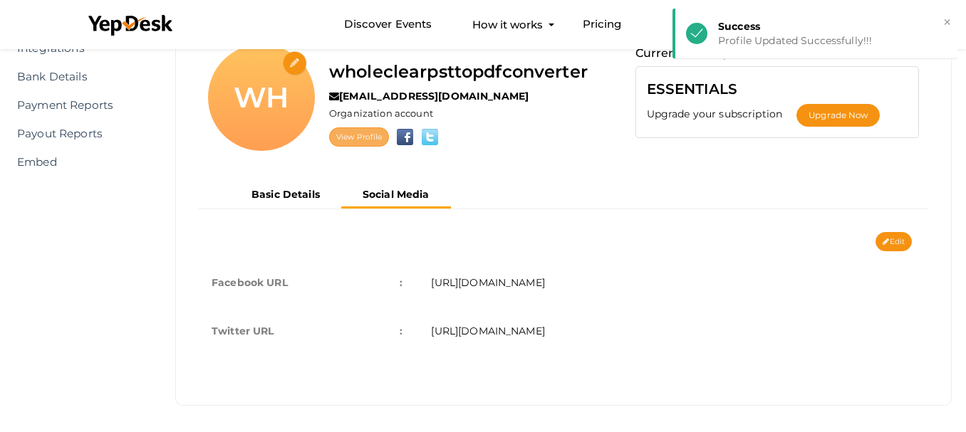
click at [353, 136] on link "View Profile" at bounding box center [359, 136] width 60 height 19
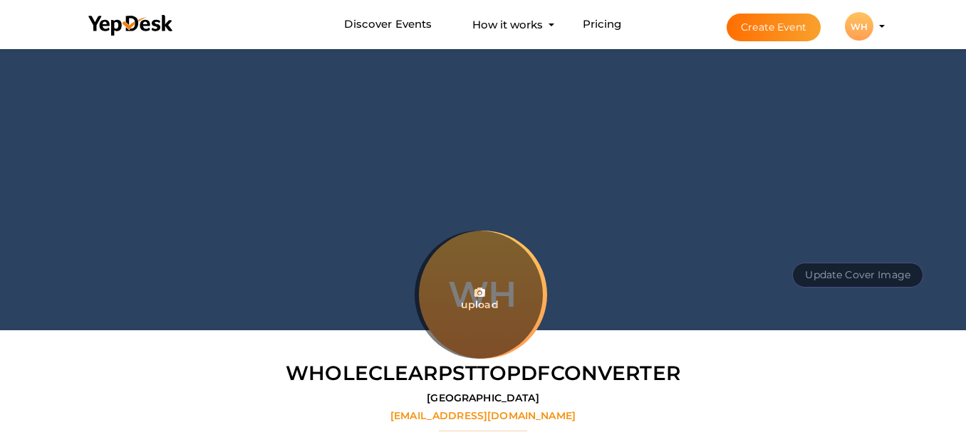
click at [479, 297] on input "file" at bounding box center [478, 295] width 128 height 128
type input "C:\fakepath\wholeclear-logo.png"
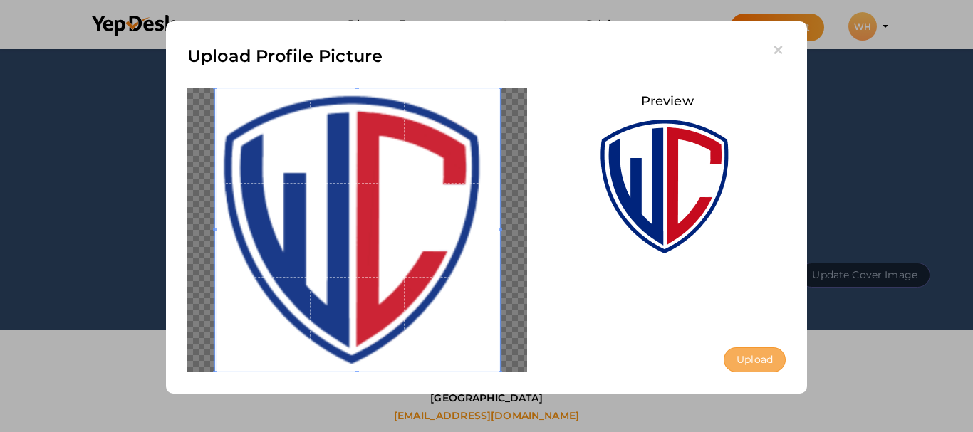
click at [744, 360] on button "Upload" at bounding box center [754, 359] width 62 height 25
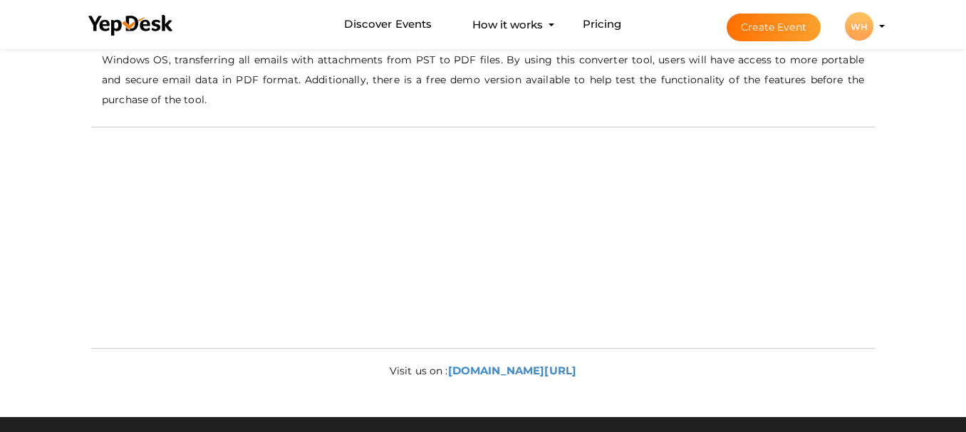
scroll to position [526, 0]
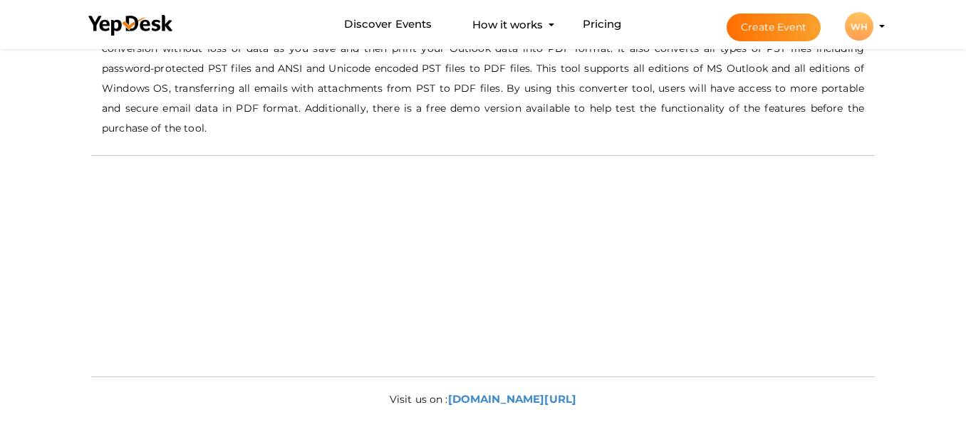
click at [877, 32] on button "WH WH wholeclearpsttopdfconverter [EMAIL_ADDRESS][DOMAIN_NAME] Organization Pro…" at bounding box center [858, 26] width 37 height 30
click at [873, 26] on profile-pic "WH" at bounding box center [859, 26] width 28 height 11
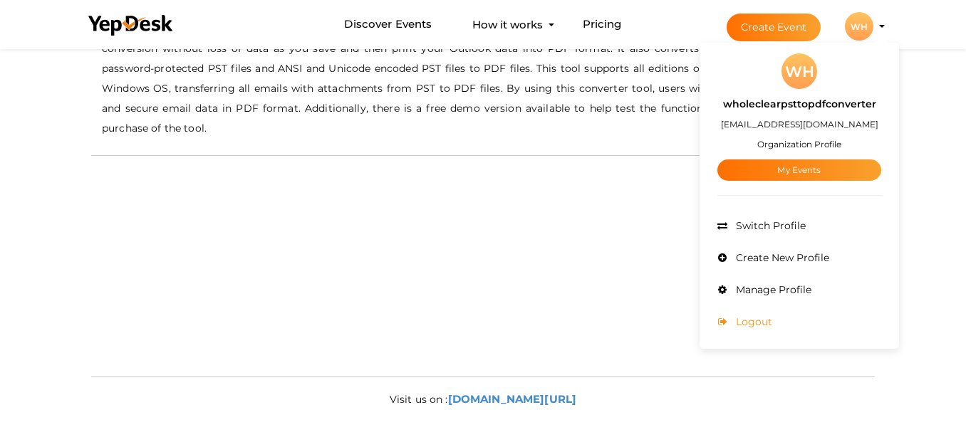
click at [763, 322] on span "Logout" at bounding box center [752, 321] width 40 height 13
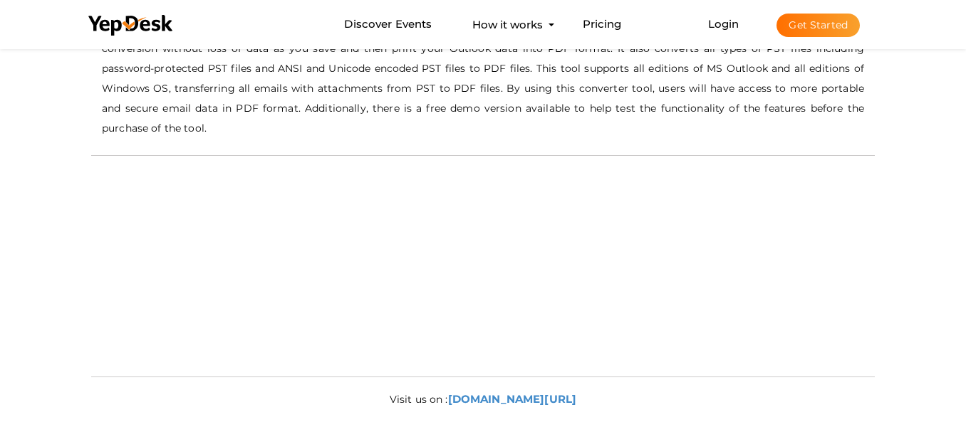
scroll to position [0, 0]
